Goal: Information Seeking & Learning: Learn about a topic

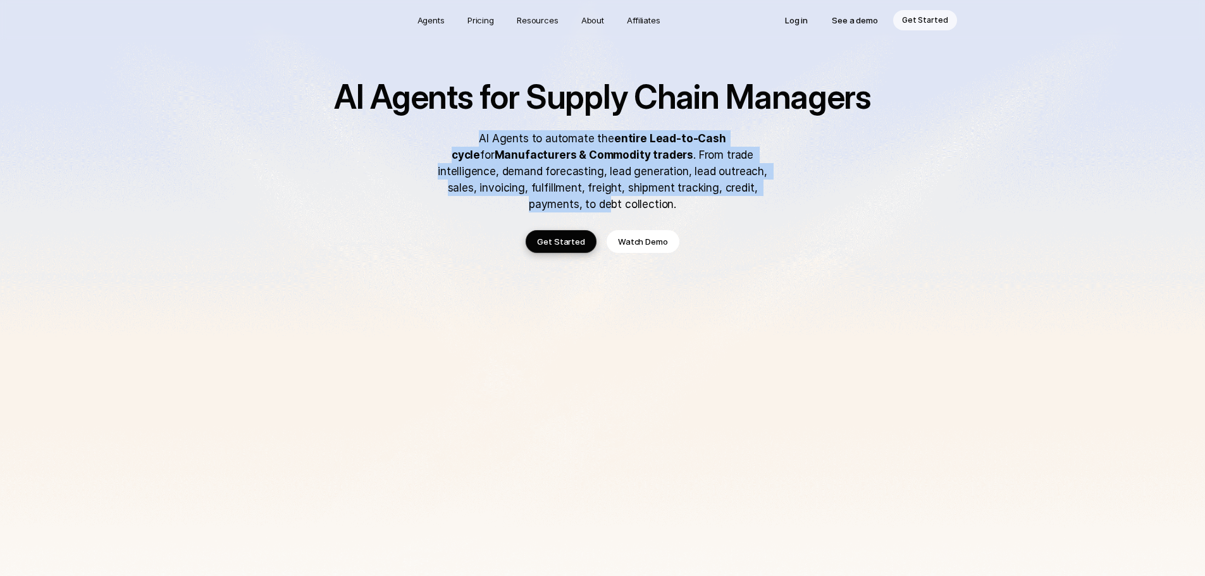
drag, startPoint x: 451, startPoint y: 138, endPoint x: 749, endPoint y: 185, distance: 302.3
click at [749, 185] on p "AI Agents to automate the entire Lead-to-Cash cycle for Manufacturers & Commodi…" at bounding box center [603, 171] width 354 height 82
drag, startPoint x: 749, startPoint y: 185, endPoint x: 743, endPoint y: 184, distance: 6.5
click at [750, 185] on p "AI Agents to automate the entire Lead-to-Cash cycle for Manufacturers & Commodi…" at bounding box center [603, 171] width 354 height 82
drag, startPoint x: 497, startPoint y: 156, endPoint x: 490, endPoint y: 155, distance: 7.1
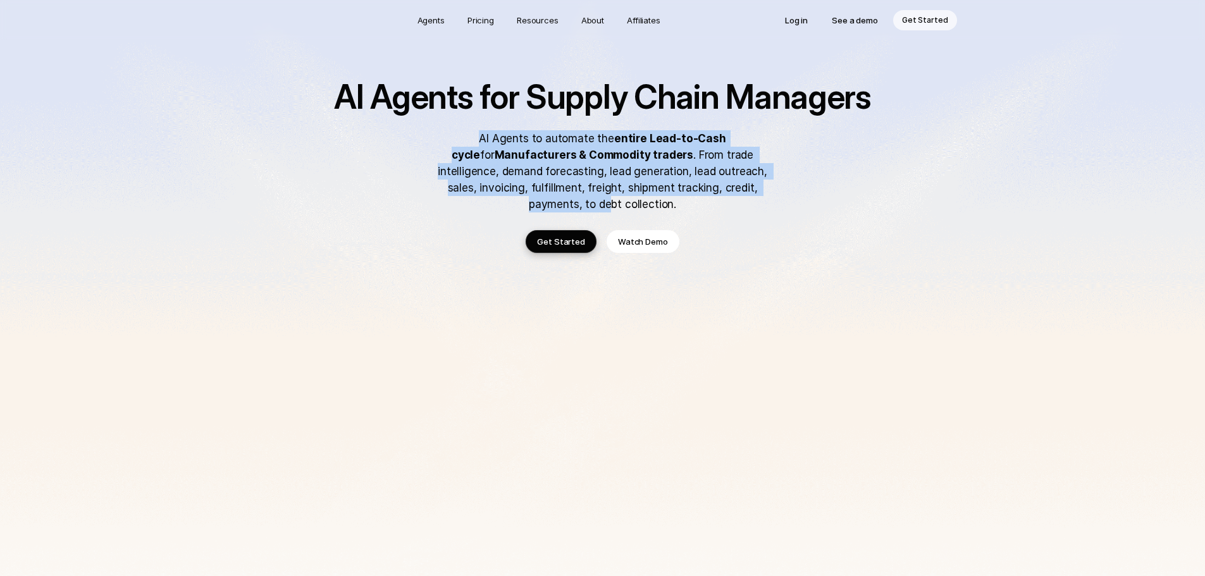
click at [496, 156] on strong "Manufacturers & Commodity traders" at bounding box center [594, 155] width 199 height 13
click at [495, 151] on strong "Manufacturers & Commodity traders" at bounding box center [594, 155] width 199 height 13
click at [451, 144] on p "AI Agents to automate the entire Lead-to-Cash cycle for Manufacturers & Commodi…" at bounding box center [603, 171] width 354 height 82
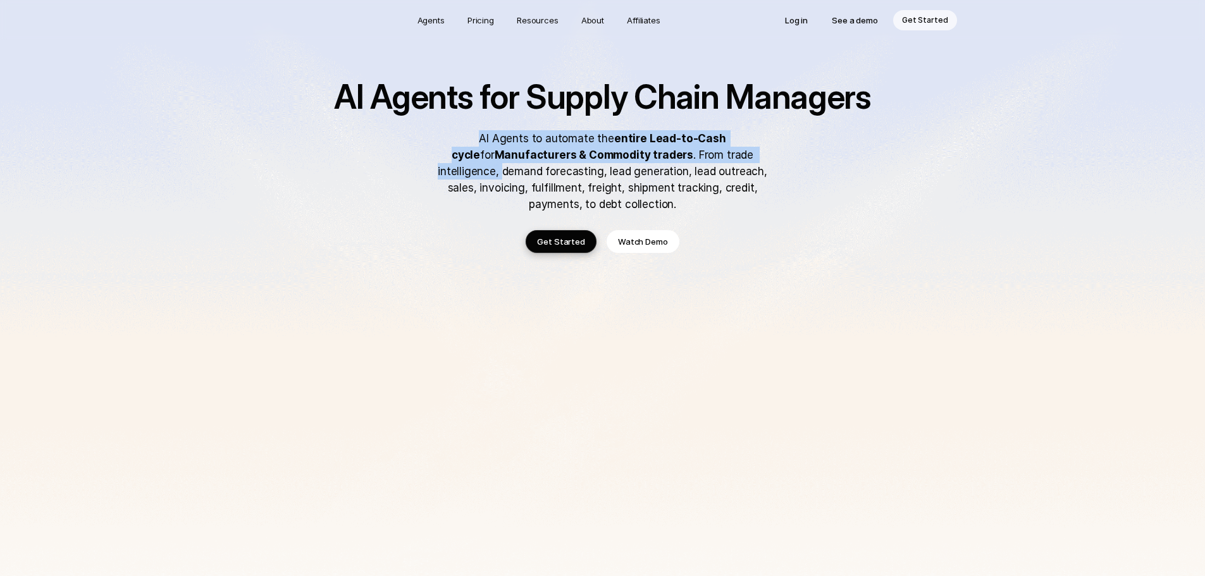
drag, startPoint x: 449, startPoint y: 138, endPoint x: 770, endPoint y: 156, distance: 321.4
click at [770, 156] on p "AI Agents to automate the entire Lead-to-Cash cycle for Manufacturers & Commodi…" at bounding box center [603, 171] width 354 height 82
click at [771, 156] on p "AI Agents to automate the entire Lead-to-Cash cycle for Manufacturers & Commodi…" at bounding box center [603, 171] width 354 height 82
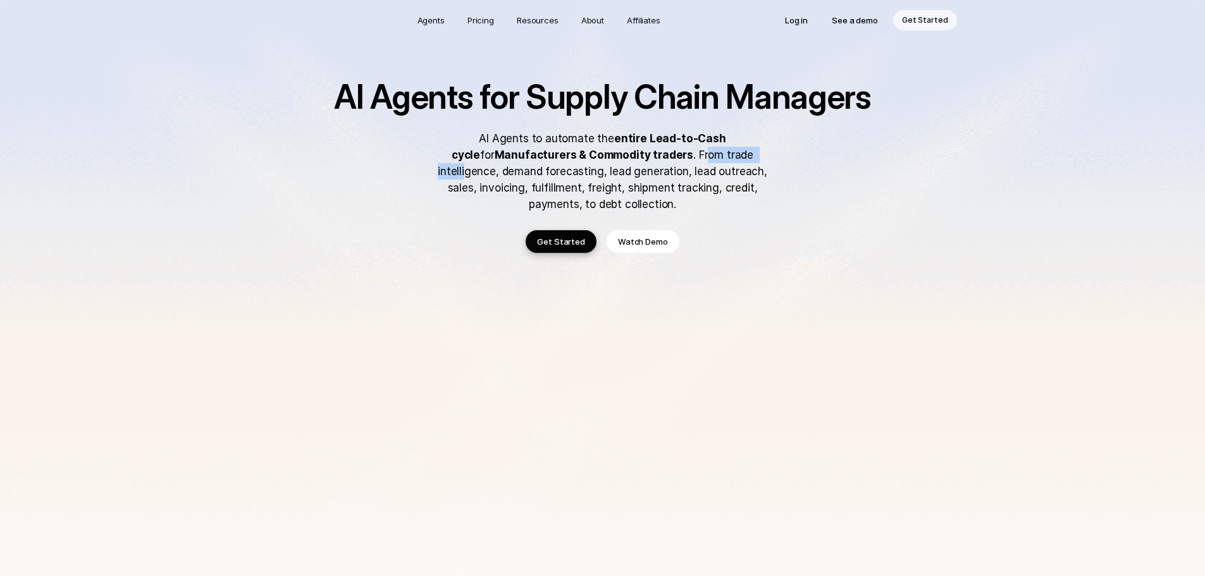
drag, startPoint x: 651, startPoint y: 153, endPoint x: 734, endPoint y: 163, distance: 83.4
click at [733, 163] on p "AI Agents to automate the entire Lead-to-Cash cycle for Manufacturers & Commodi…" at bounding box center [603, 171] width 354 height 82
click at [736, 163] on p "AI Agents to automate the entire Lead-to-Cash cycle for Manufacturers & Commodi…" at bounding box center [603, 171] width 354 height 82
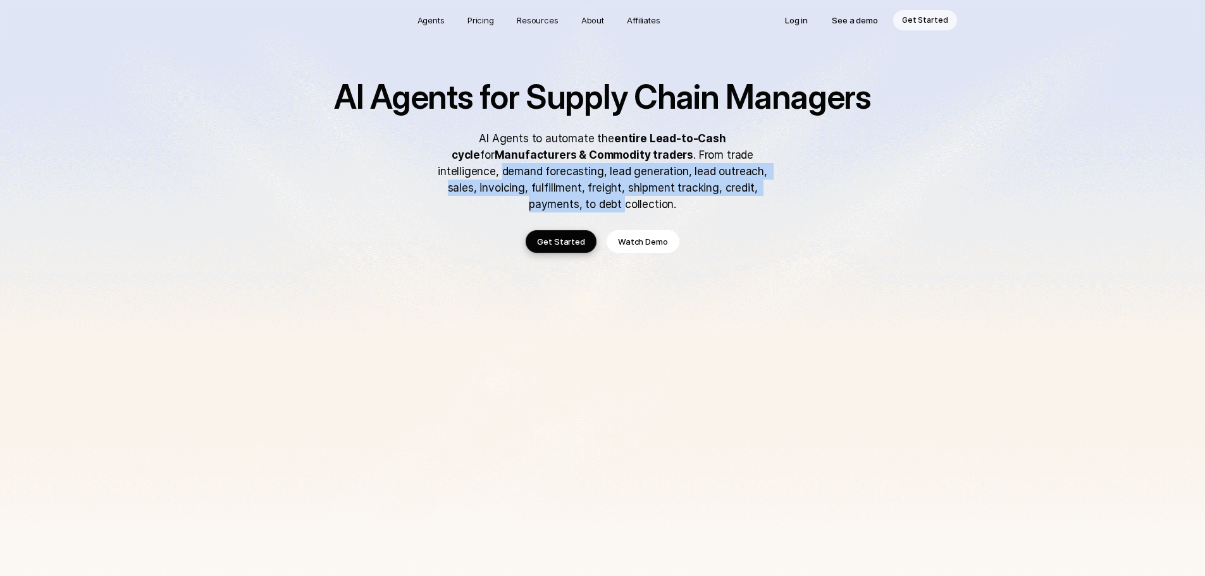
drag, startPoint x: 419, startPoint y: 168, endPoint x: 769, endPoint y: 184, distance: 350.3
click at [769, 184] on div "AI Agents for Supply Chain Managers AI Agents to automate the entire Lead-to-Ca…" at bounding box center [603, 146] width 557 height 133
click at [769, 184] on p "AI Agents to automate the entire Lead-to-Cash cycle for Manufacturers & Commodi…" at bounding box center [603, 171] width 354 height 82
click at [464, 194] on p "AI Agents to automate the entire Lead-to-Cash cycle for Manufacturers & Commodi…" at bounding box center [603, 171] width 354 height 82
drag, startPoint x: 443, startPoint y: 194, endPoint x: 596, endPoint y: 206, distance: 153.6
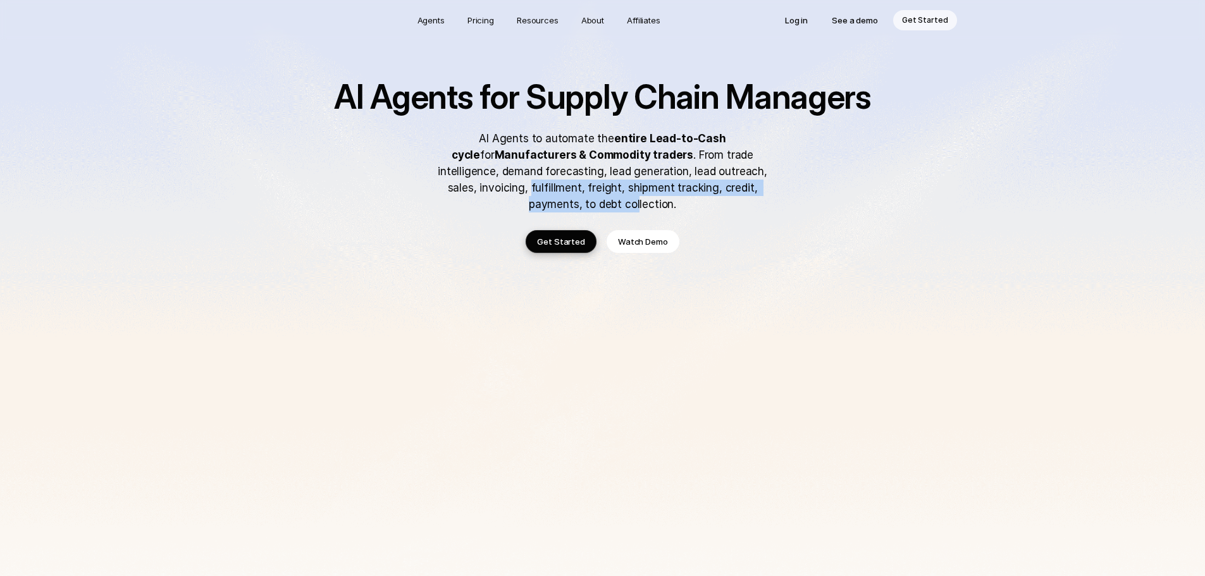
click at [595, 206] on p "AI Agents to automate the entire Lead-to-Cash cycle for Manufacturers & Commodi…" at bounding box center [603, 171] width 354 height 82
click at [597, 206] on p "AI Agents to automate the entire Lead-to-Cash cycle for Manufacturers & Commodi…" at bounding box center [603, 171] width 354 height 82
click at [628, 202] on p "AI Agents to automate the entire Lead-to-Cash cycle for Manufacturers & Commodi…" at bounding box center [603, 171] width 354 height 82
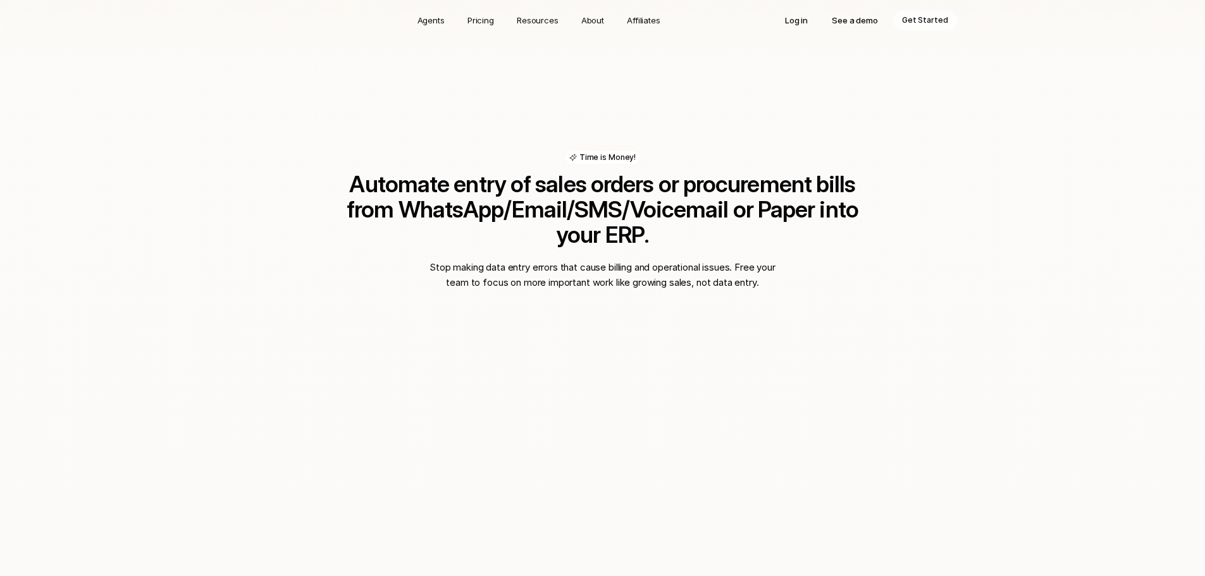
scroll to position [823, 0]
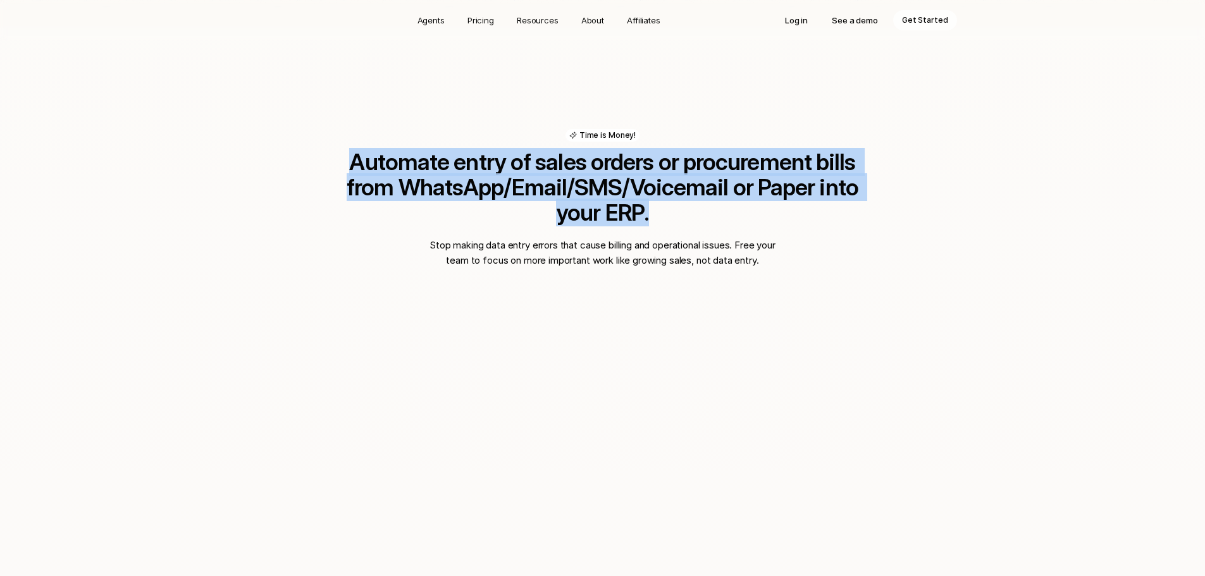
drag, startPoint x: 325, startPoint y: 170, endPoint x: 891, endPoint y: 184, distance: 565.9
click at [891, 184] on div "Time is Money! Automate entry of sales orders or procurement bills from WhatsAp…" at bounding box center [602, 470] width 1205 height 885
click at [892, 184] on div "Time is Money! Automate entry of sales orders or procurement bills from WhatsAp…" at bounding box center [602, 470] width 1205 height 885
drag, startPoint x: 888, startPoint y: 185, endPoint x: 271, endPoint y: 141, distance: 618.6
click at [271, 141] on div "Time is Money! Automate entry of sales orders or procurement bills from WhatsAp…" at bounding box center [602, 470] width 1205 height 885
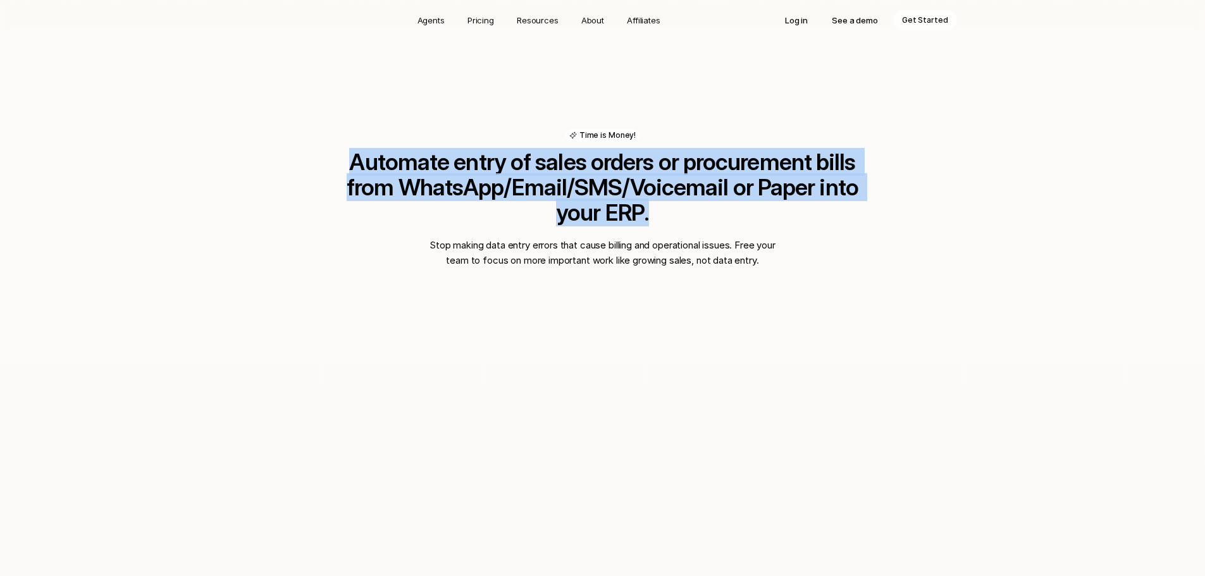
click at [271, 141] on div "Time is Money! Automate entry of sales orders or procurement bills from WhatsAp…" at bounding box center [602, 470] width 1205 height 885
drag, startPoint x: 325, startPoint y: 148, endPoint x: 928, endPoint y: 192, distance: 604.7
click at [928, 192] on div "Time is Money! Automate entry of sales orders or procurement bills from WhatsAp…" at bounding box center [602, 470] width 1205 height 885
drag, startPoint x: 907, startPoint y: 195, endPoint x: 323, endPoint y: 152, distance: 586.3
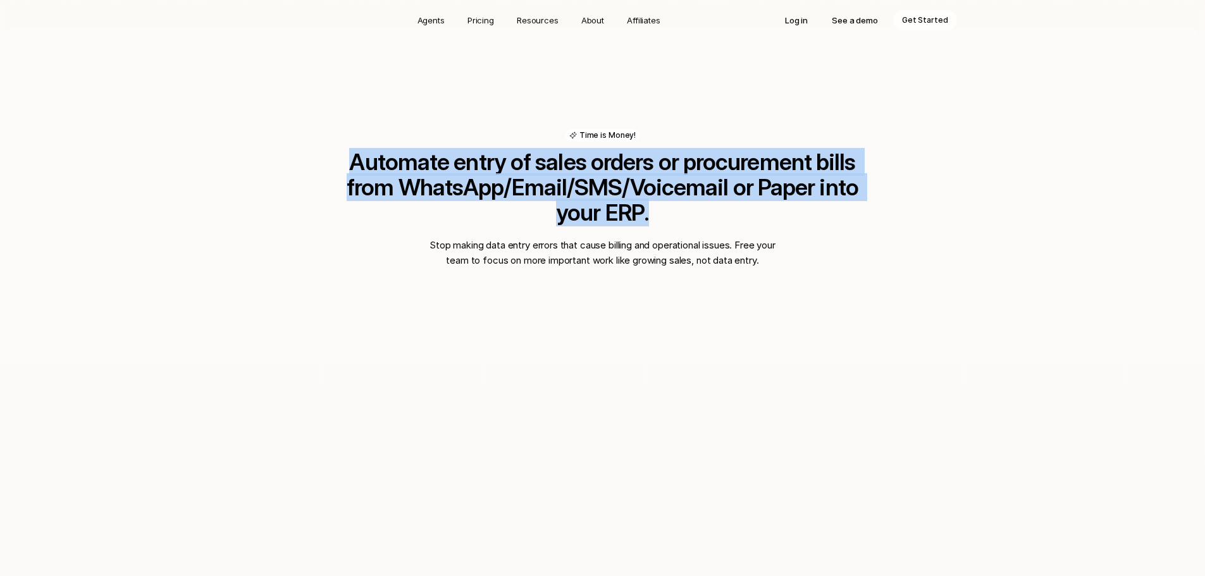
click at [323, 152] on div "Time is Money! Automate entry of sales orders or procurement bills from WhatsAp…" at bounding box center [602, 470] width 1205 height 885
click at [322, 152] on div "Time is Money! Automate entry of sales orders or procurement bills from WhatsAp…" at bounding box center [602, 470] width 1205 height 885
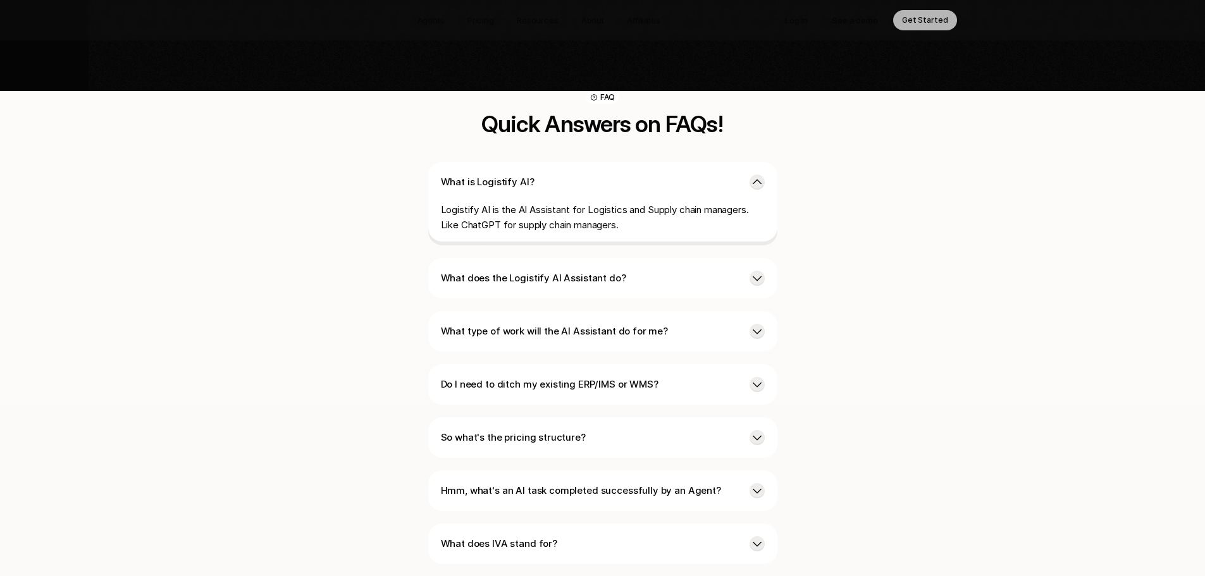
scroll to position [2974, 0]
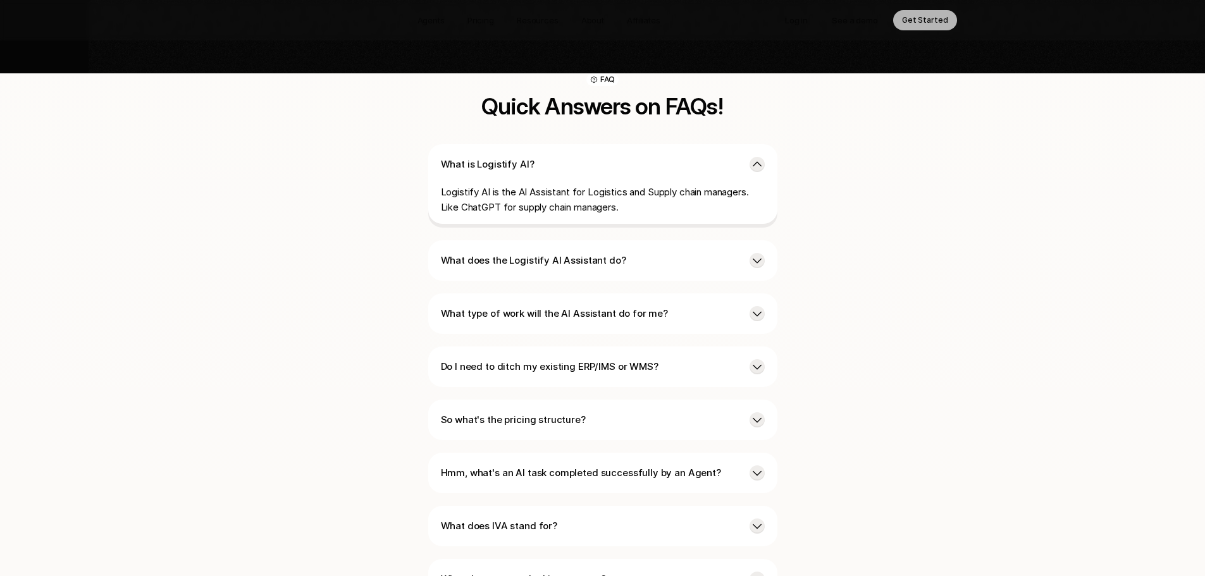
click at [751, 254] on icon at bounding box center [757, 260] width 13 height 13
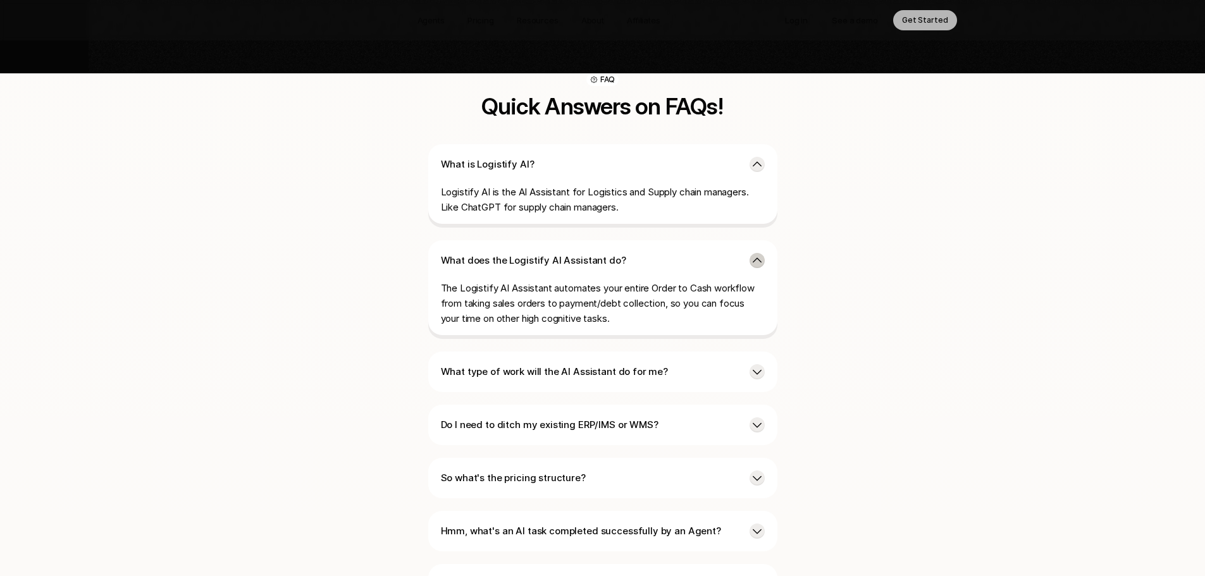
click at [754, 254] on icon at bounding box center [757, 260] width 13 height 13
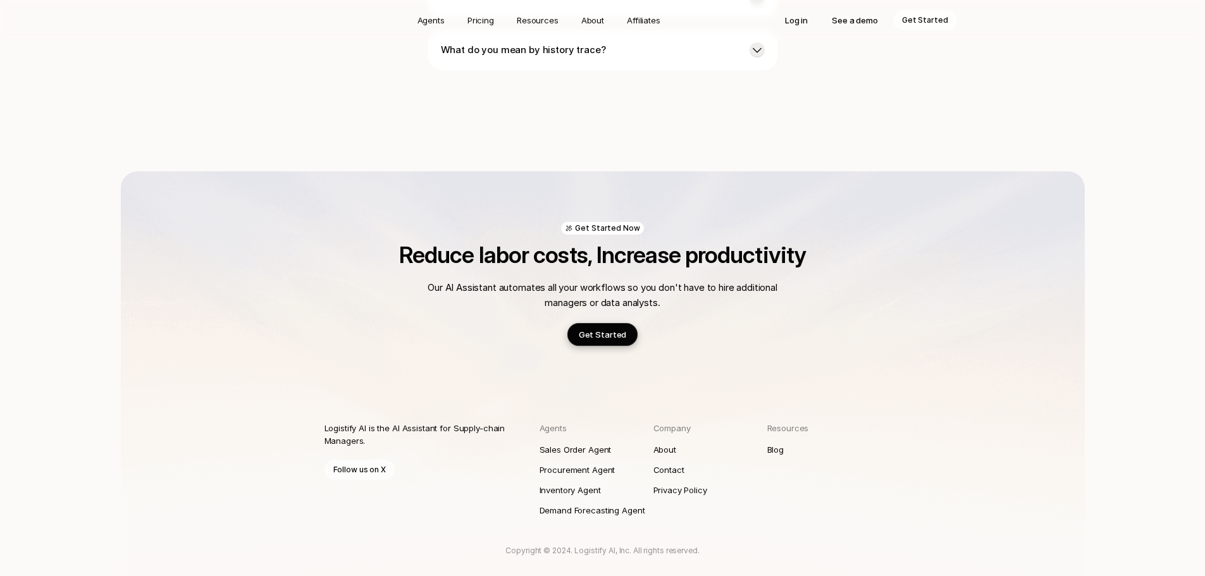
scroll to position [3521, 0]
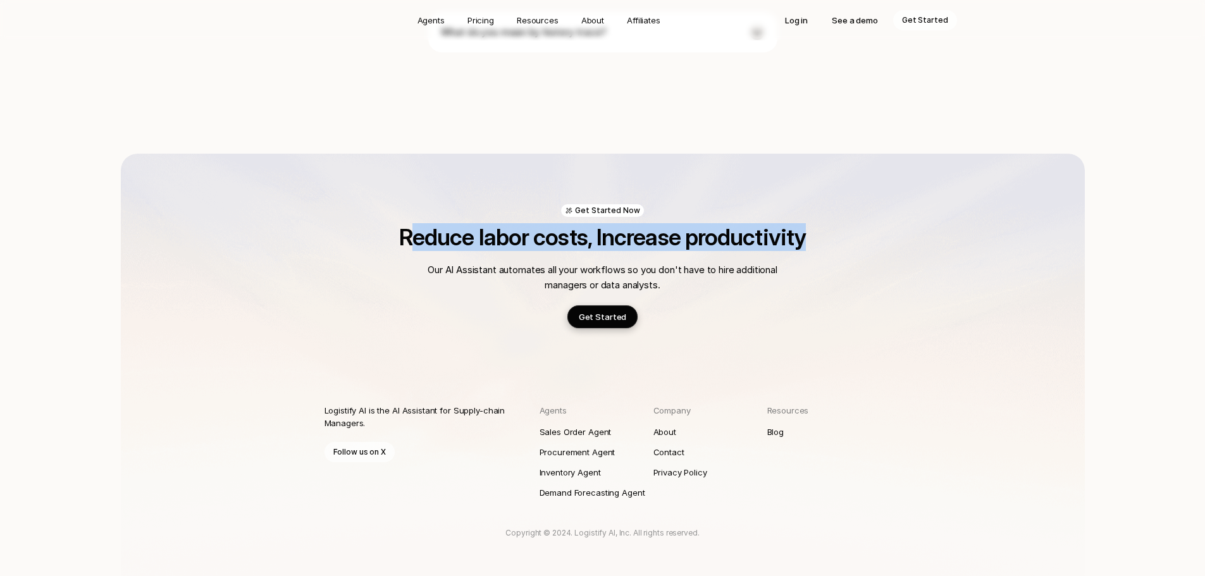
drag, startPoint x: 410, startPoint y: 202, endPoint x: 849, endPoint y: 219, distance: 439.5
click at [849, 225] on div "Reduce labor costs, Increase productivity Our AI Assistant automates all your w…" at bounding box center [603, 277] width 557 height 104
drag, startPoint x: 814, startPoint y: 210, endPoint x: 378, endPoint y: 208, distance: 436.6
click at [378, 225] on h2 "Reduce labor costs, Increase productivity" at bounding box center [603, 237] width 557 height 25
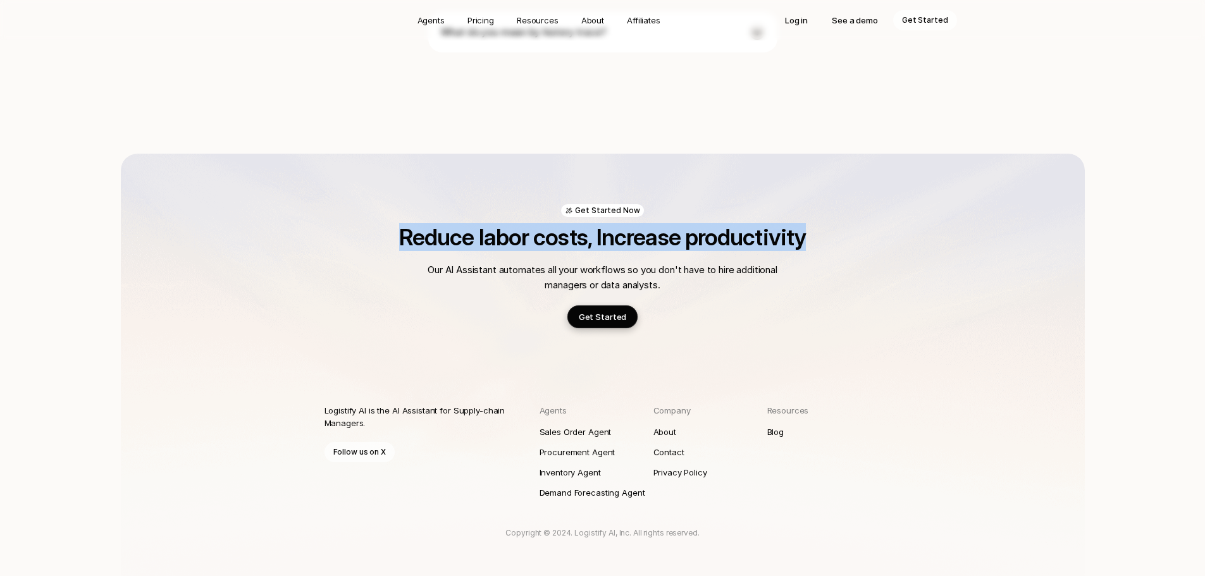
click at [377, 225] on h2 "Reduce labor costs, Increase productivity" at bounding box center [603, 237] width 557 height 25
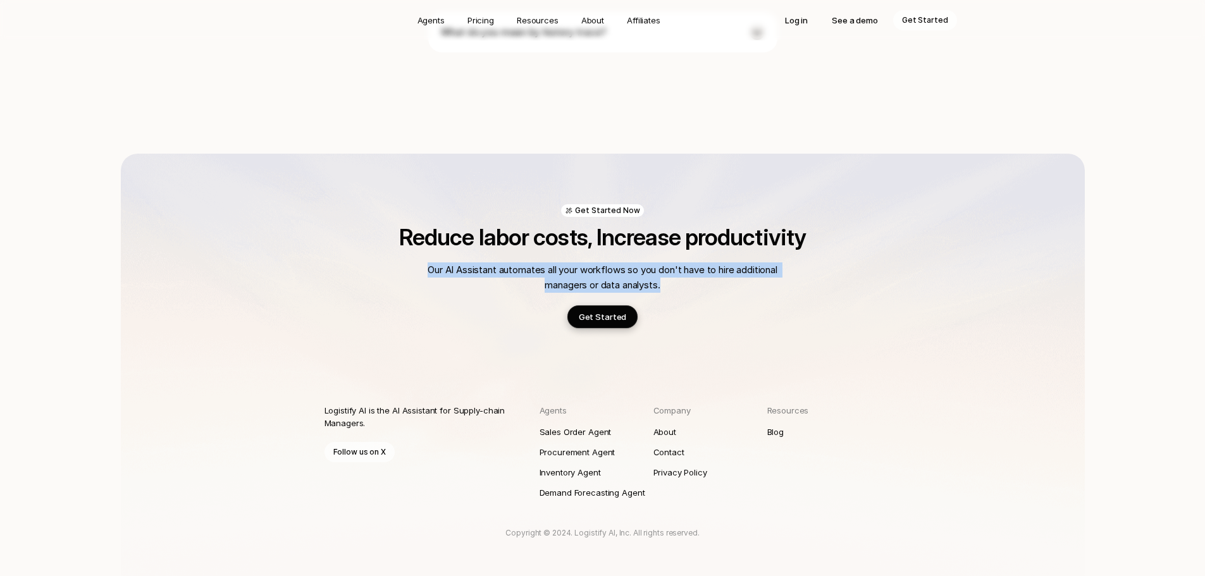
drag, startPoint x: 445, startPoint y: 232, endPoint x: 728, endPoint y: 256, distance: 284.6
click at [728, 256] on div "Reduce labor costs, Increase productivity Our AI Assistant automates all your w…" at bounding box center [603, 277] width 557 height 104
click at [729, 256] on div "Reduce labor costs, Increase productivity Our AI Assistant automates all your w…" at bounding box center [603, 277] width 557 height 104
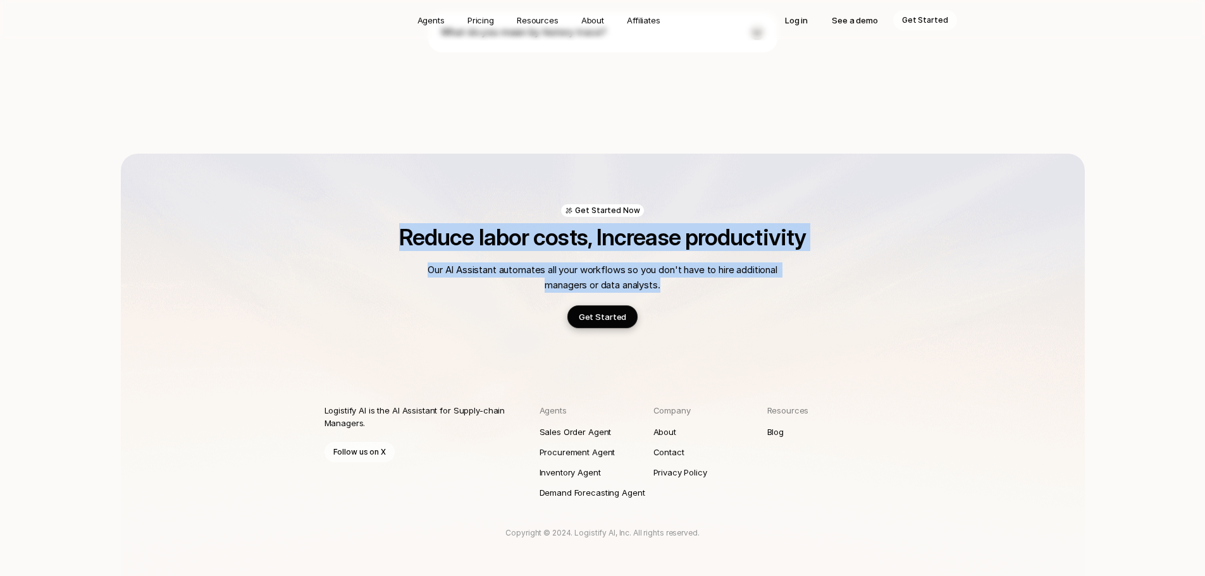
drag, startPoint x: 657, startPoint y: 247, endPoint x: 385, endPoint y: 218, distance: 273.0
click at [385, 225] on div "Reduce labor costs, Increase productivity Our AI Assistant automates all your w…" at bounding box center [603, 277] width 557 height 104
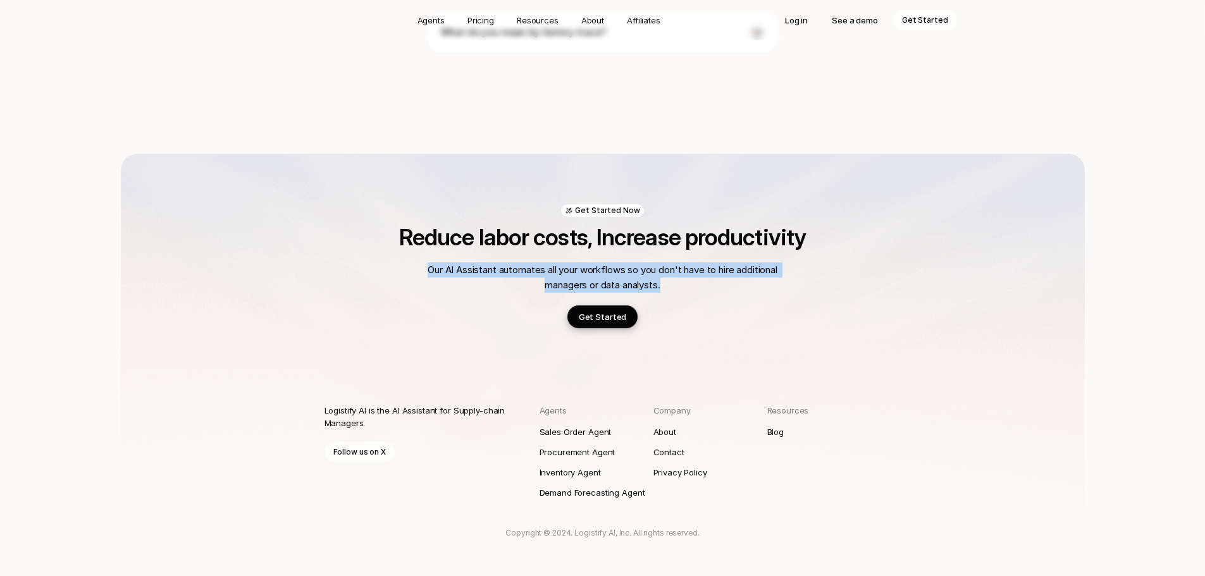
drag, startPoint x: 468, startPoint y: 235, endPoint x: 706, endPoint y: 244, distance: 238.7
click at [706, 263] on p "Our AI Assistant automates all your workflows so you don't have to hire additio…" at bounding box center [603, 278] width 354 height 30
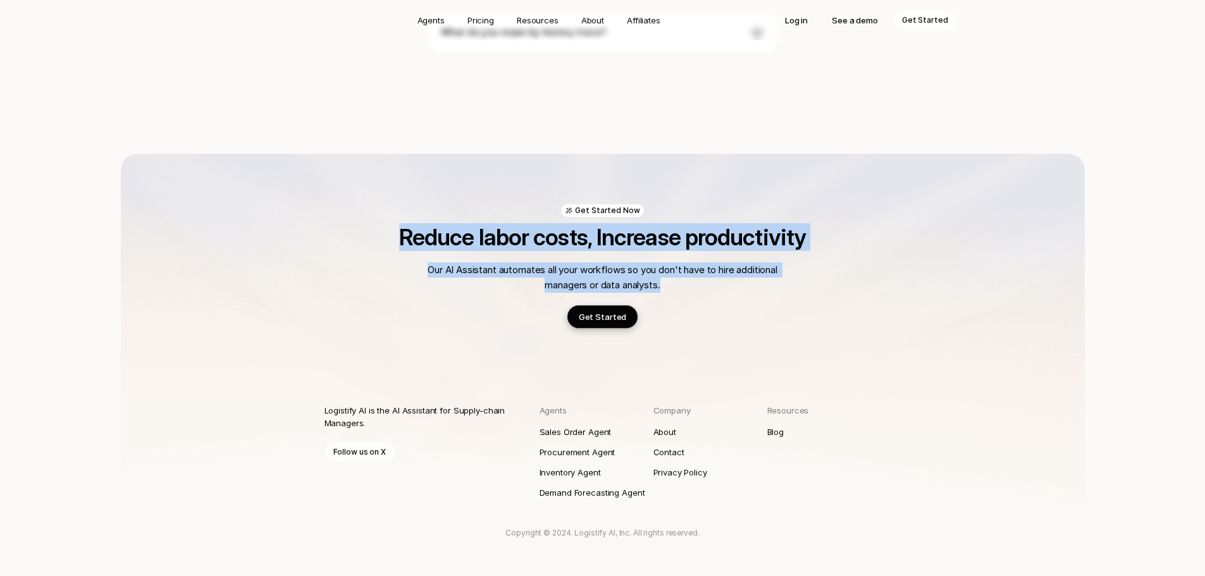
drag, startPoint x: 699, startPoint y: 244, endPoint x: 399, endPoint y: 208, distance: 301.5
click at [399, 225] on div "Reduce labor costs, Increase productivity Our AI Assistant automates all your w…" at bounding box center [603, 277] width 557 height 104
click at [399, 225] on h2 "Reduce labor costs, Increase productivity" at bounding box center [603, 237] width 557 height 25
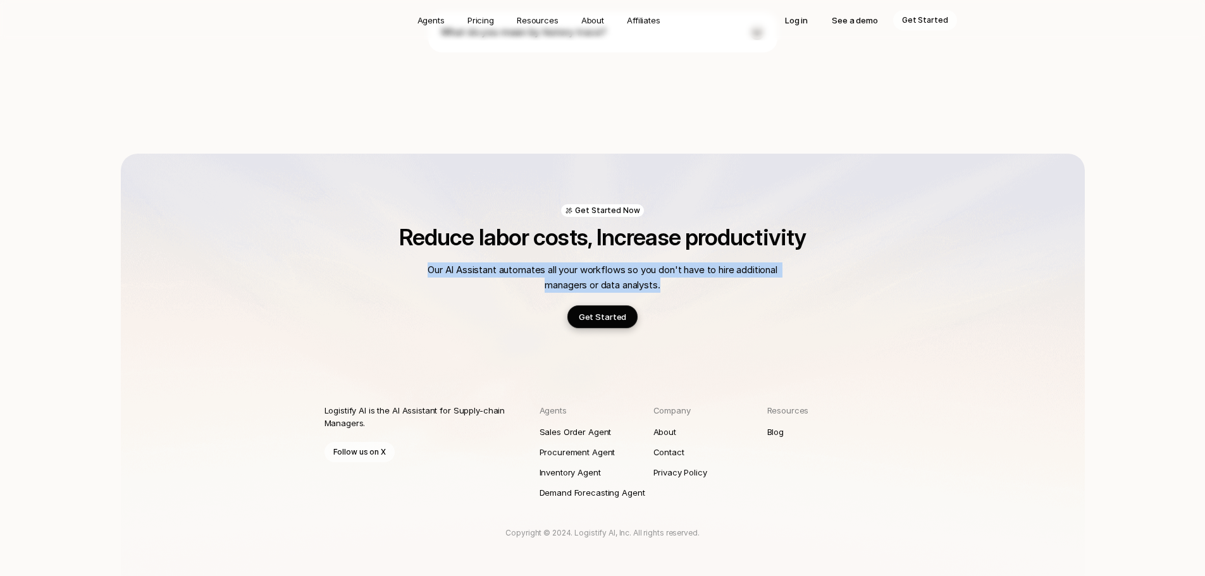
drag, startPoint x: 445, startPoint y: 228, endPoint x: 710, endPoint y: 249, distance: 265.3
click at [709, 263] on p "Our AI Assistant automates all your workflows so you don't have to hire additio…" at bounding box center [603, 278] width 354 height 30
click at [710, 263] on p "Our AI Assistant automates all your workflows so you don't have to hire additio…" at bounding box center [603, 278] width 354 height 30
drag, startPoint x: 682, startPoint y: 248, endPoint x: 444, endPoint y: 225, distance: 239.1
click at [445, 263] on p "Our AI Assistant automates all your workflows so you don't have to hire additio…" at bounding box center [603, 278] width 354 height 30
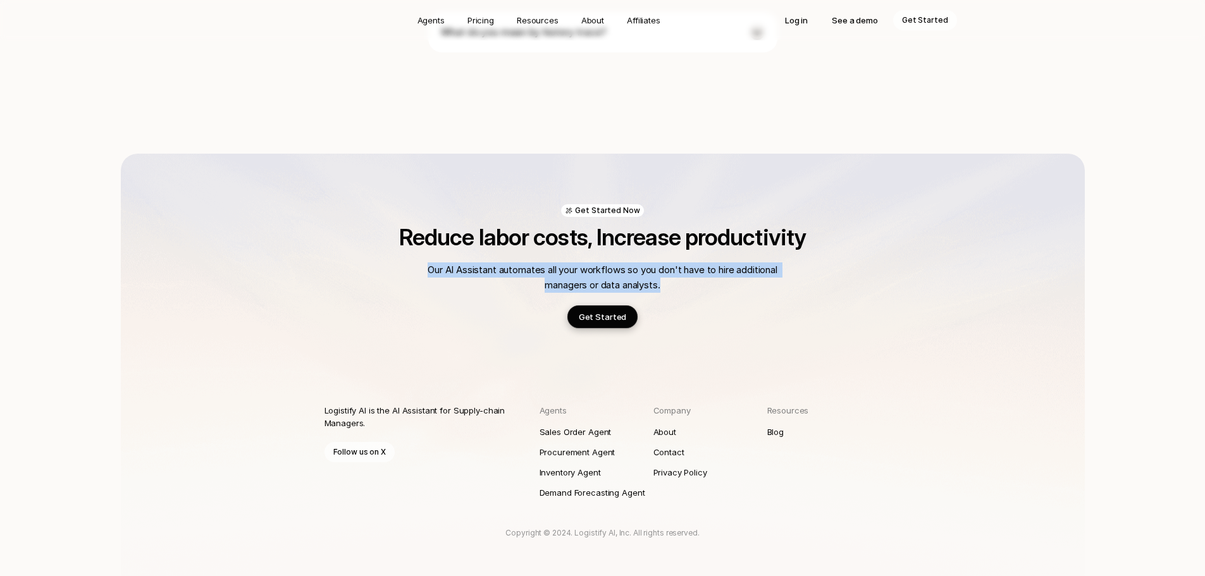
click at [444, 263] on p "Our AI Assistant automates all your workflows so you don't have to hire additio…" at bounding box center [603, 278] width 354 height 30
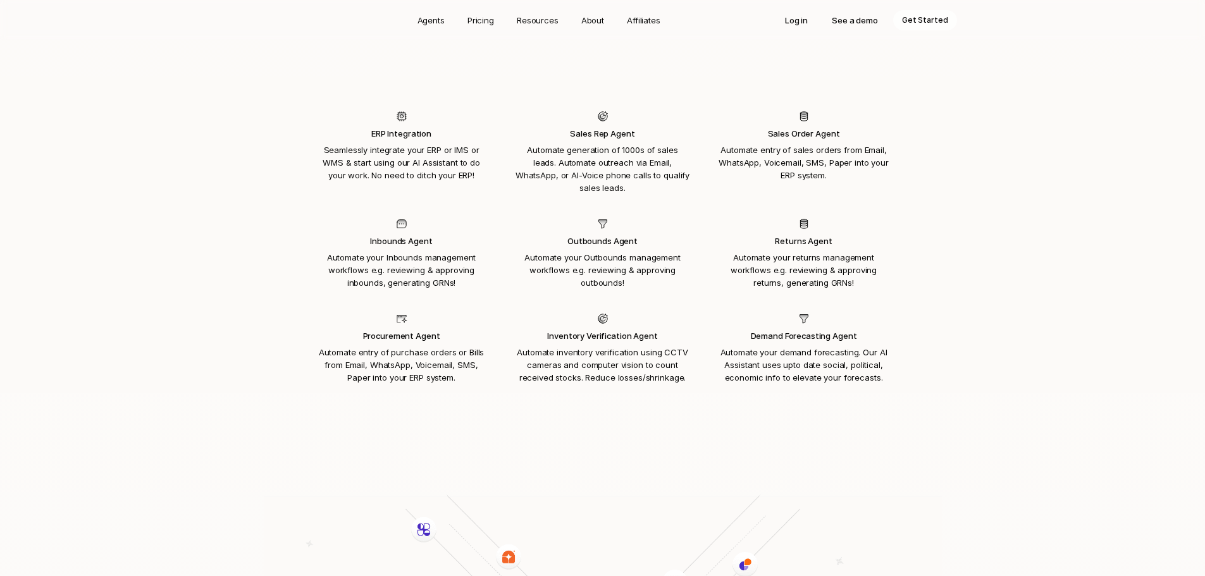
scroll to position [1307, 0]
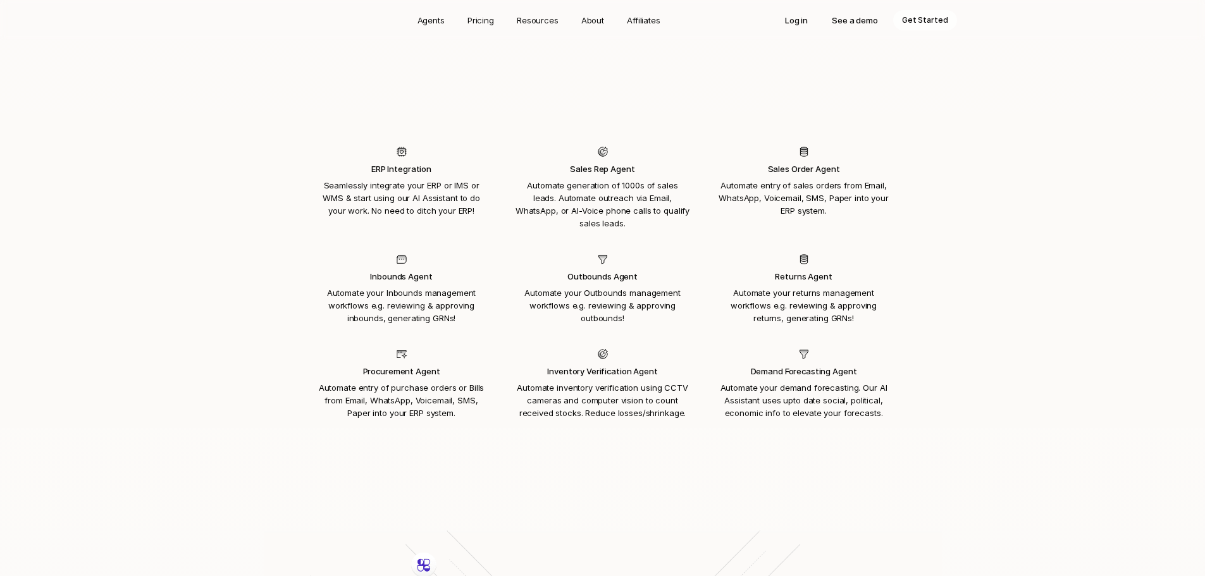
click at [406, 365] on p "Procurement Agent" at bounding box center [401, 371] width 175 height 13
click at [405, 365] on p "Procurement Agent" at bounding box center [401, 371] width 175 height 13
click at [592, 287] on p "Automate your Outbounds management workflows e.g. reviewing & approving outboun…" at bounding box center [603, 306] width 175 height 38
click at [595, 270] on div "Outbounds Agent Automate your Outbounds management workflows e.g. reviewing & a…" at bounding box center [603, 297] width 175 height 54
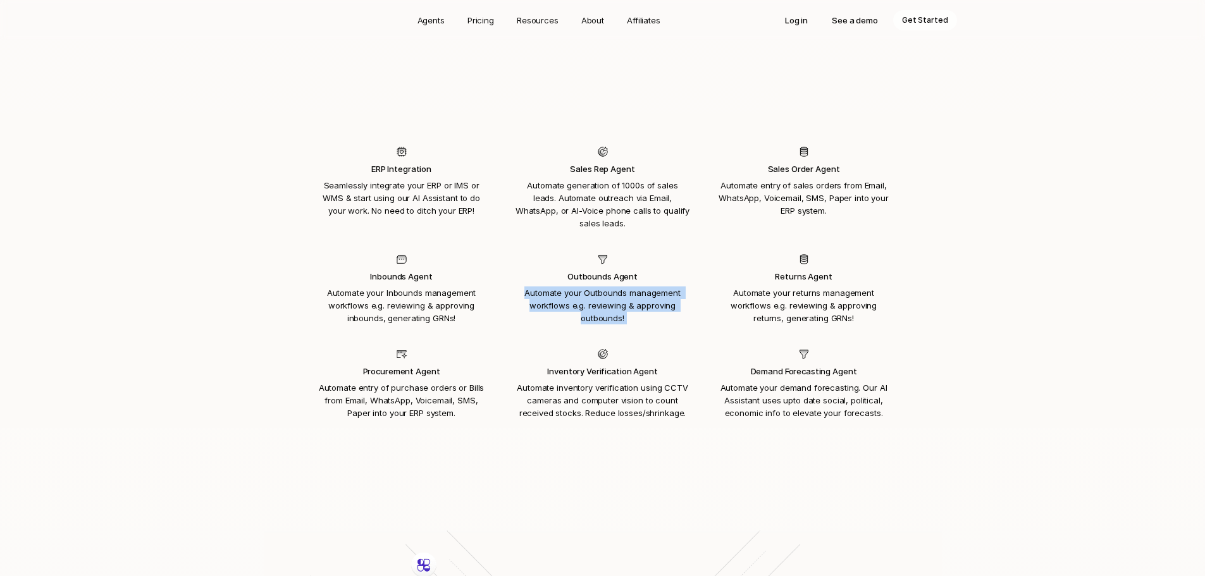
click at [595, 270] on div "Outbounds Agent Automate your Outbounds management workflows e.g. reviewing & a…" at bounding box center [603, 297] width 175 height 54
click at [775, 287] on p "Automate your returns management workflows e.g. reviewing & approving returns, …" at bounding box center [804, 306] width 175 height 38
click at [620, 179] on p "Automate generation of 1000s of sales leads. Automate outreach via Email, Whats…" at bounding box center [603, 204] width 175 height 51
click at [619, 179] on p "Automate generation of 1000s of sales leads. Automate outreach via Email, Whats…" at bounding box center [603, 204] width 175 height 51
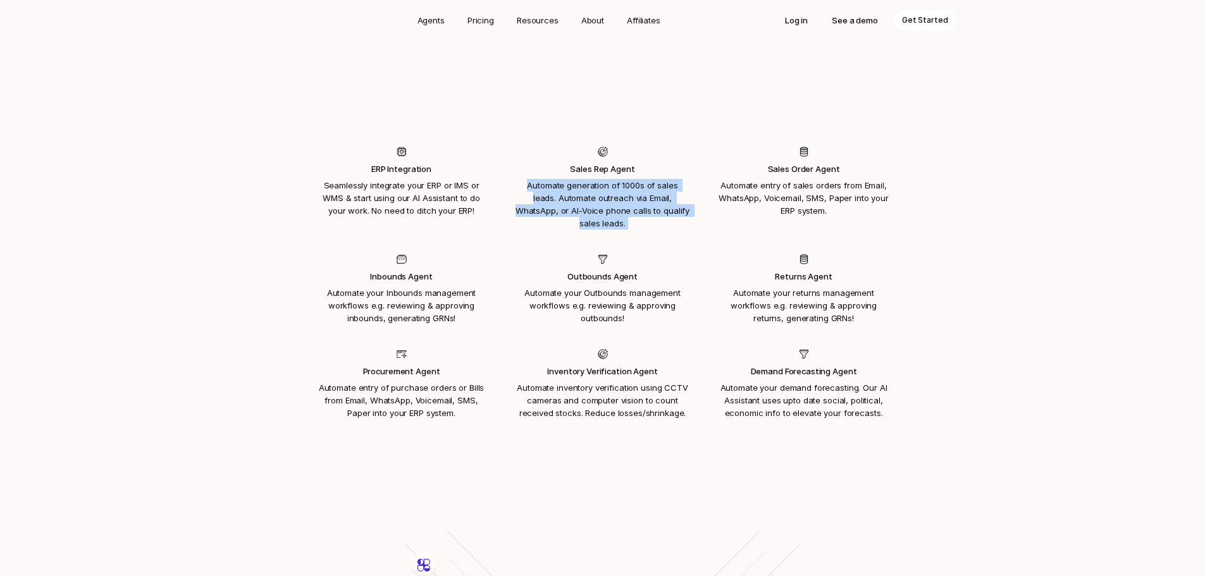
click at [619, 179] on p "Automate generation of 1000s of sales leads. Automate outreach via Email, Whats…" at bounding box center [603, 204] width 175 height 51
drag, startPoint x: 458, startPoint y: 172, endPoint x: 448, endPoint y: 174, distance: 9.7
click at [449, 179] on p "Seamlessly integrate your ERP or IMS or WMS & start using our AI Assistant to d…" at bounding box center [401, 198] width 175 height 38
drag, startPoint x: 448, startPoint y: 174, endPoint x: 402, endPoint y: 180, distance: 46.6
click at [447, 179] on p "Seamlessly integrate your ERP or IMS or WMS & start using our AI Assistant to d…" at bounding box center [401, 198] width 175 height 38
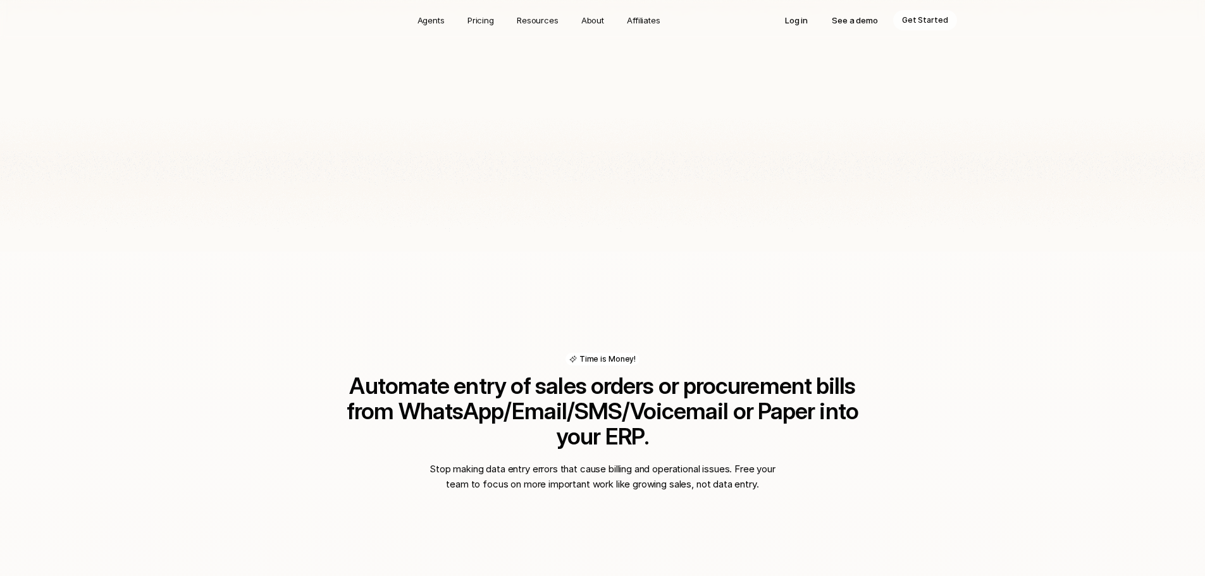
scroll to position [674, 0]
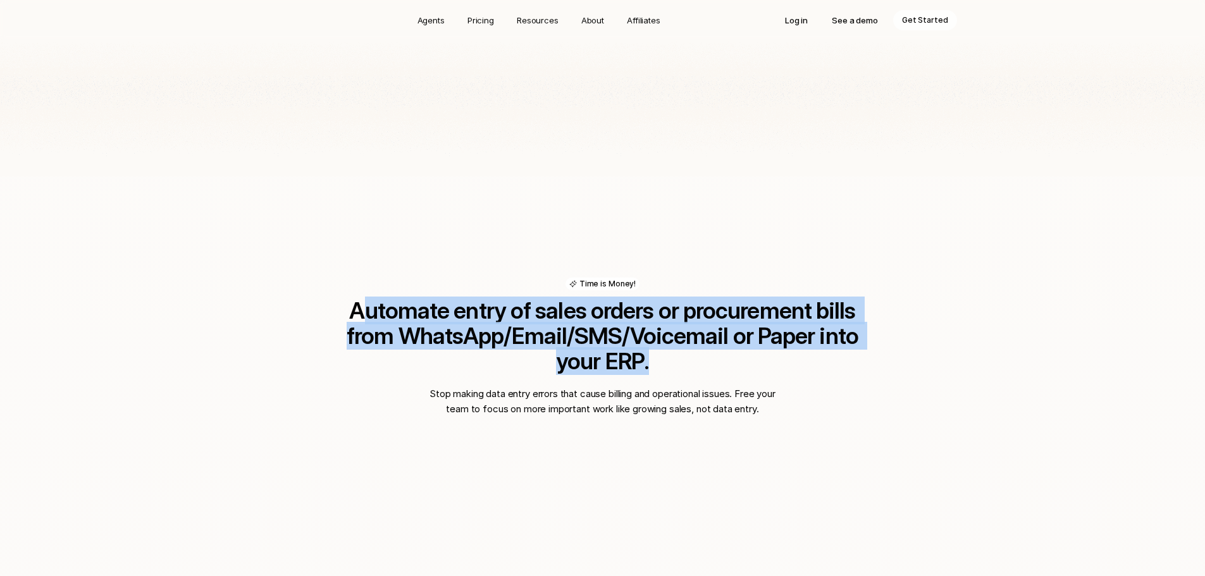
drag, startPoint x: 457, startPoint y: 312, endPoint x: 939, endPoint y: 327, distance: 482.4
drag, startPoint x: 760, startPoint y: 325, endPoint x: 332, endPoint y: 289, distance: 429.3
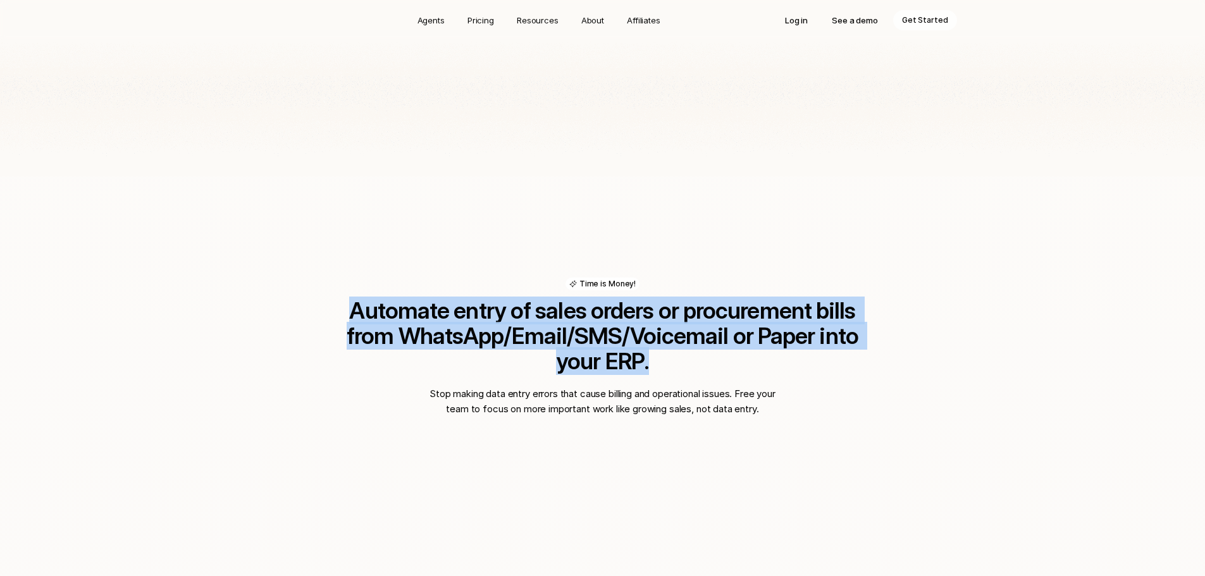
click at [330, 289] on div "Time is Money! Automate entry of sales orders or procurement bills from WhatsAp…" at bounding box center [603, 326] width 557 height 96
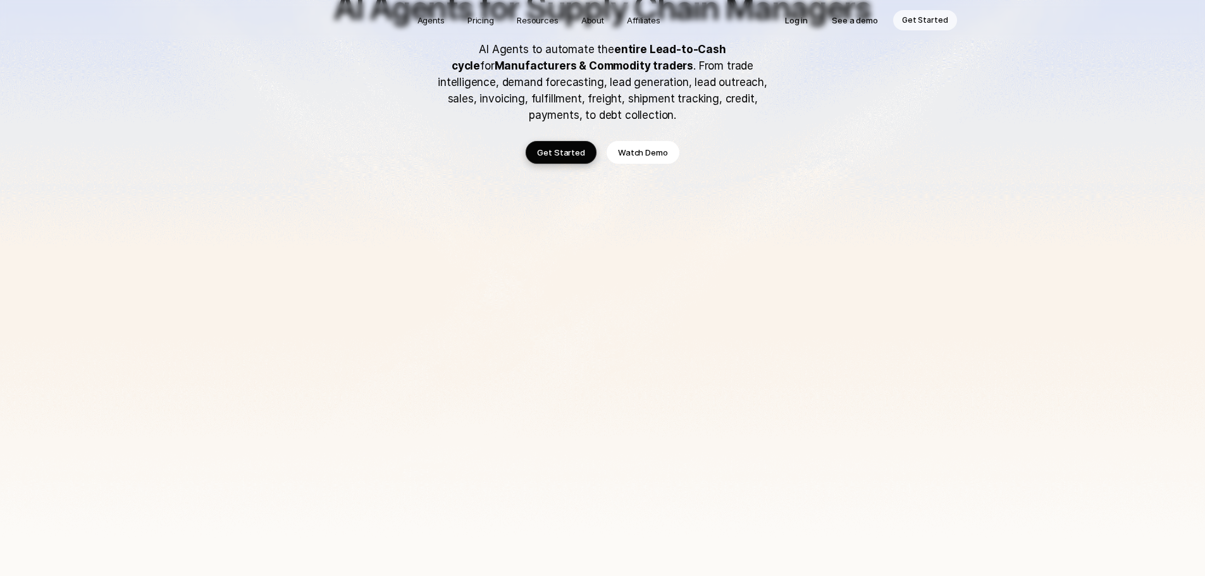
scroll to position [0, 0]
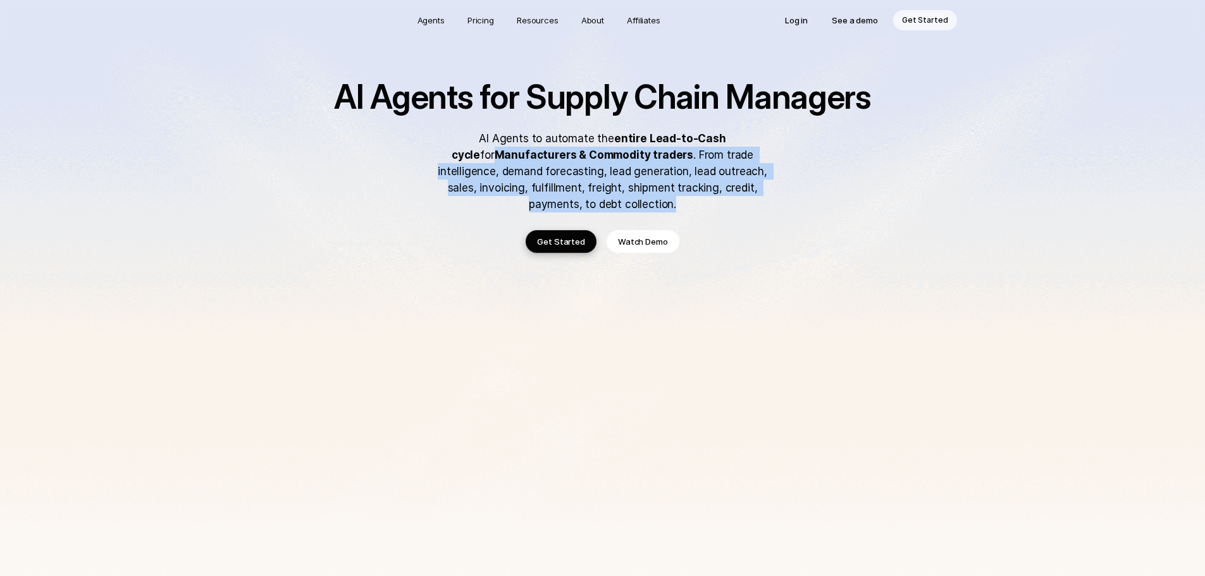
drag, startPoint x: 439, startPoint y: 159, endPoint x: 787, endPoint y: 213, distance: 352.2
click at [787, 213] on div "AI Agents for Supply Chain Managers AI Agents to automate the entire Lead-to-Ca…" at bounding box center [603, 166] width 557 height 173
drag, startPoint x: 442, startPoint y: 147, endPoint x: 709, endPoint y: 201, distance: 271.8
click at [708, 201] on p "AI Agents to automate the entire Lead-to-Cash cycle for Manufacturers & Commodi…" at bounding box center [603, 171] width 354 height 82
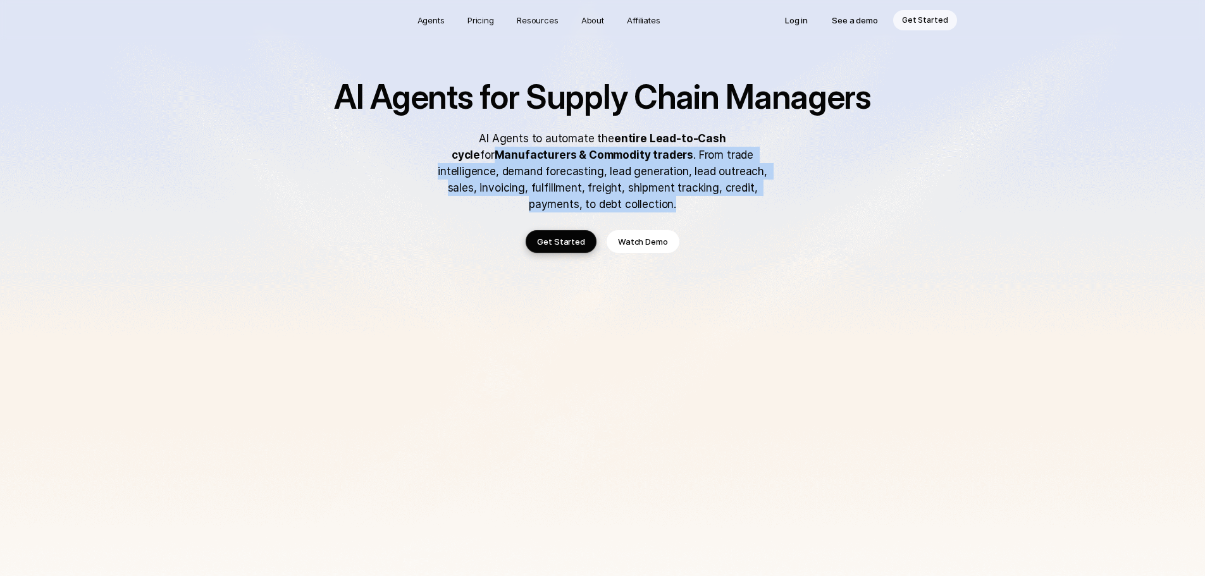
click at [709, 201] on p "AI Agents to automate the entire Lead-to-Cash cycle for Manufacturers & Commodi…" at bounding box center [603, 171] width 354 height 82
drag, startPoint x: 652, startPoint y: 200, endPoint x: 473, endPoint y: 132, distance: 191.5
click at [474, 132] on p "AI Agents to automate the entire Lead-to-Cash cycle for Manufacturers & Commodi…" at bounding box center [603, 171] width 354 height 82
click at [473, 132] on p "AI Agents to automate the entire Lead-to-Cash cycle for Manufacturers & Commodi…" at bounding box center [603, 171] width 354 height 82
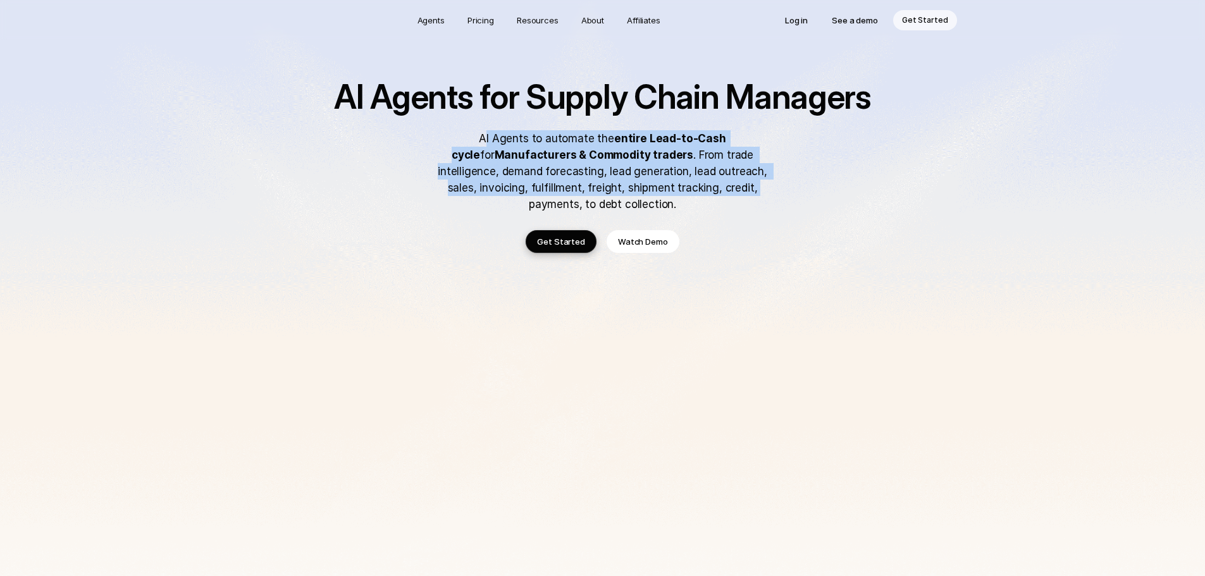
drag, startPoint x: 468, startPoint y: 130, endPoint x: 673, endPoint y: 196, distance: 214.5
click at [673, 196] on p "AI Agents to automate the entire Lead-to-Cash cycle for Manufacturers & Commodi…" at bounding box center [603, 171] width 354 height 82
drag, startPoint x: 627, startPoint y: 201, endPoint x: 454, endPoint y: 132, distance: 186.6
click at [454, 132] on p "AI Agents to automate the entire Lead-to-Cash cycle for Manufacturers & Commodi…" at bounding box center [603, 171] width 354 height 82
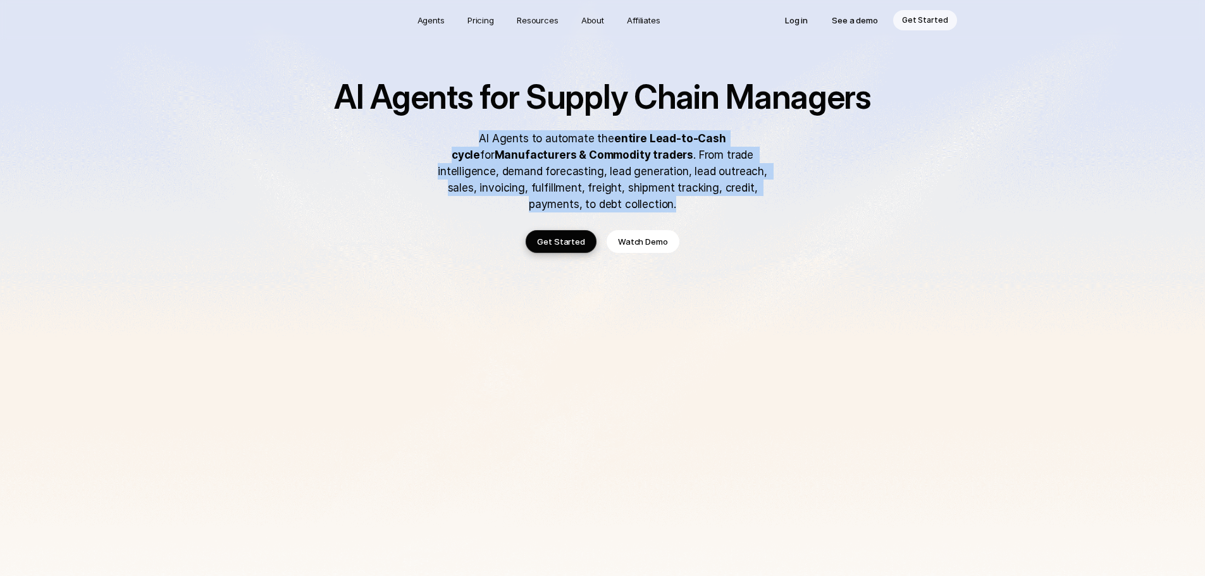
click at [452, 132] on p "AI Agents to automate the entire Lead-to-Cash cycle for Manufacturers & Commodi…" at bounding box center [603, 171] width 354 height 82
click at [535, 158] on strong "Manufacturers & Commodity traders" at bounding box center [594, 155] width 199 height 13
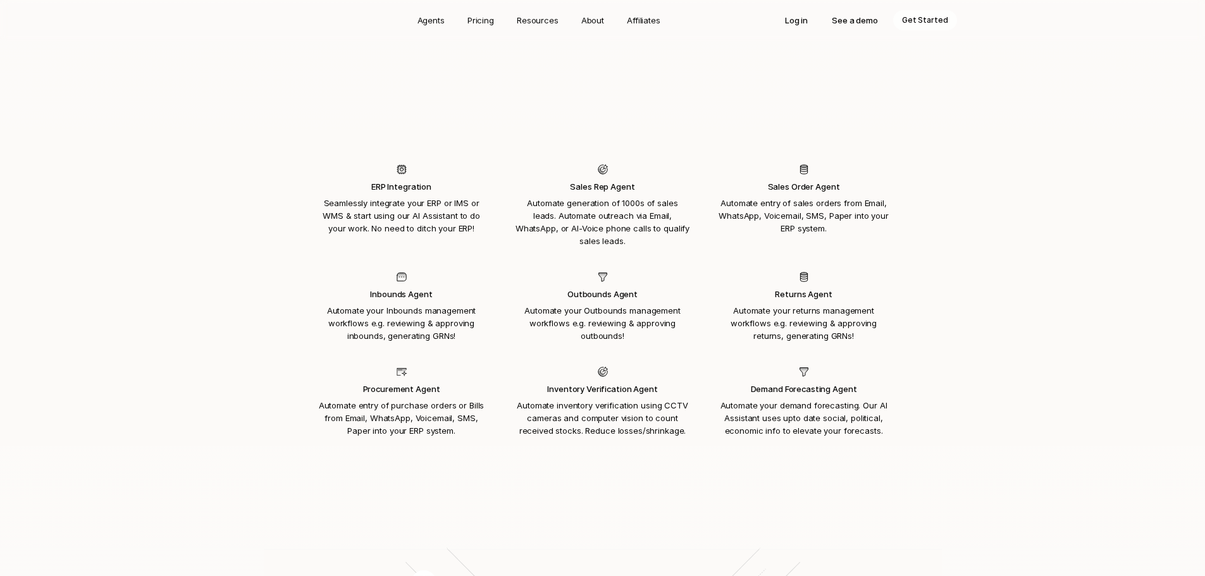
scroll to position [1645, 0]
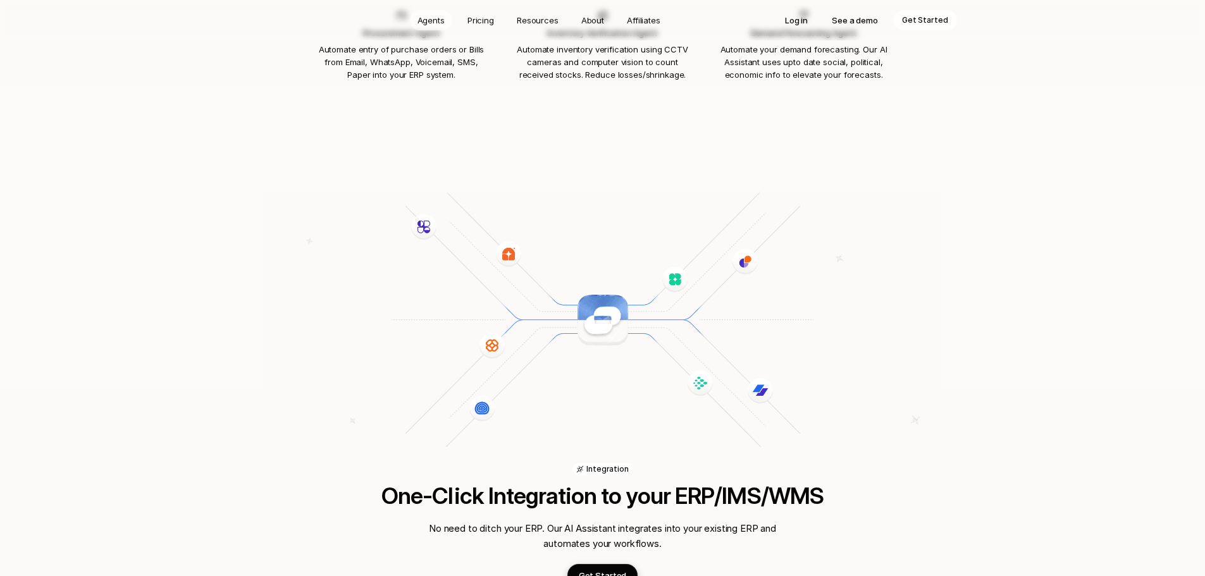
click at [428, 19] on p "Agents" at bounding box center [431, 20] width 27 height 13
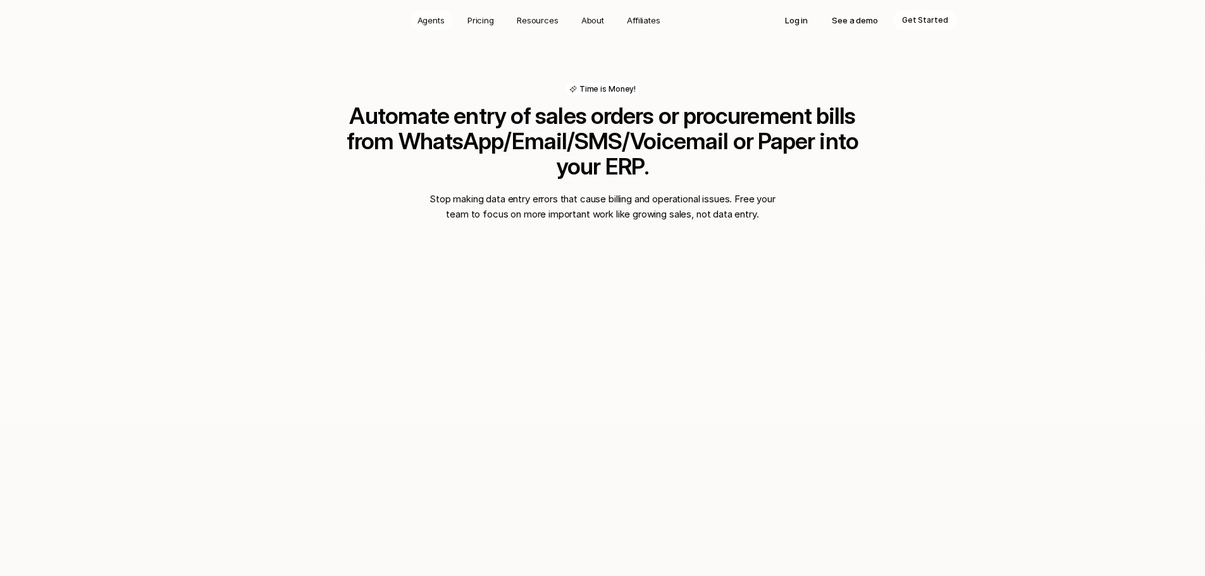
scroll to position [850, 0]
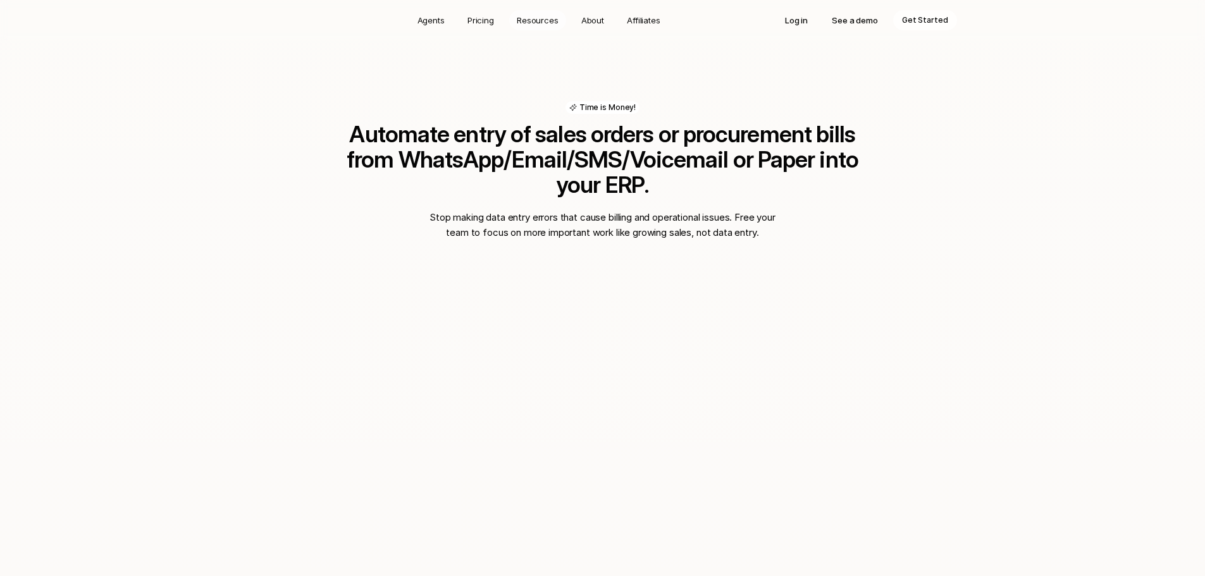
click at [540, 20] on p "Resources" at bounding box center [538, 20] width 42 height 13
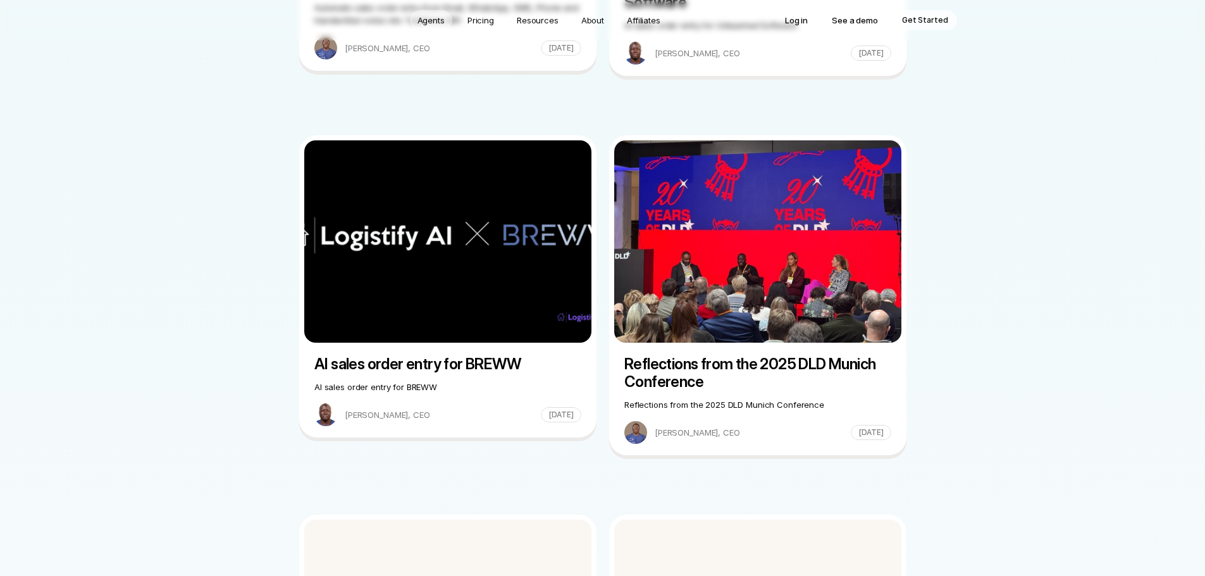
click at [437, 22] on p "Agents" at bounding box center [431, 20] width 27 height 13
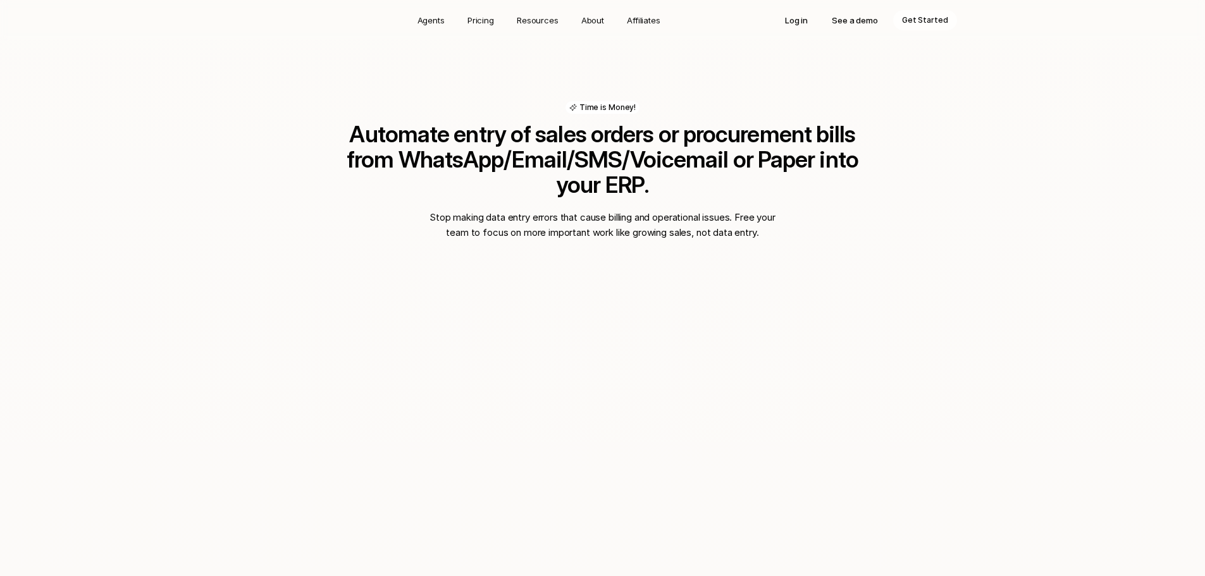
scroll to position [1420, 0]
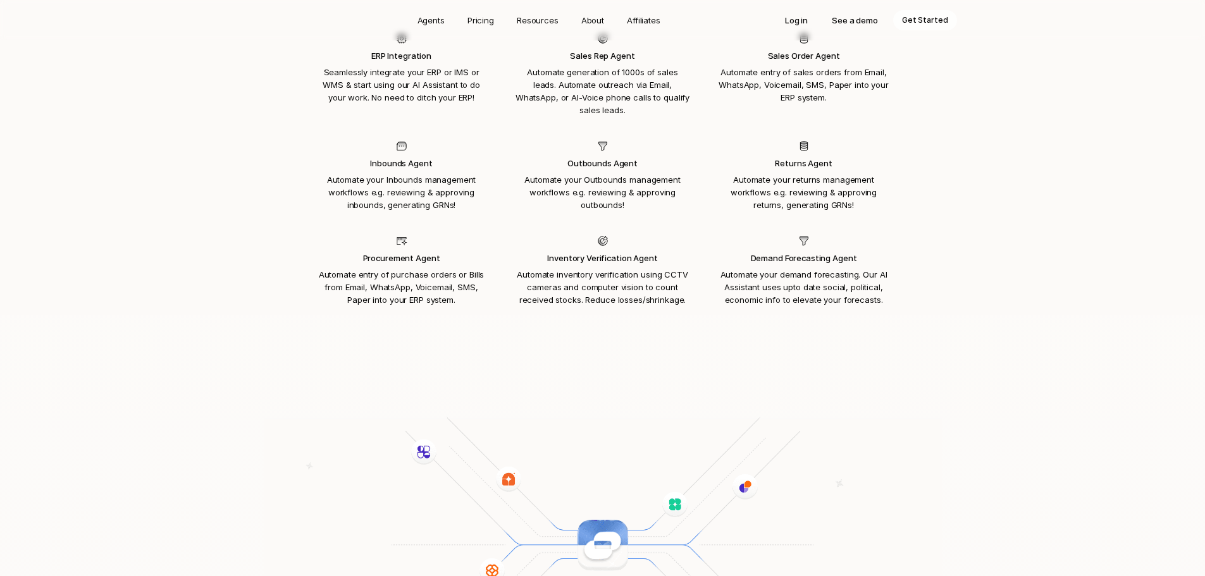
click at [389, 227] on div "Procurement Agent Automate entry of purchase orders or Bills from Email, WhatsA…" at bounding box center [401, 271] width 195 height 89
click at [398, 252] on p "Procurement Agent" at bounding box center [401, 258] width 175 height 13
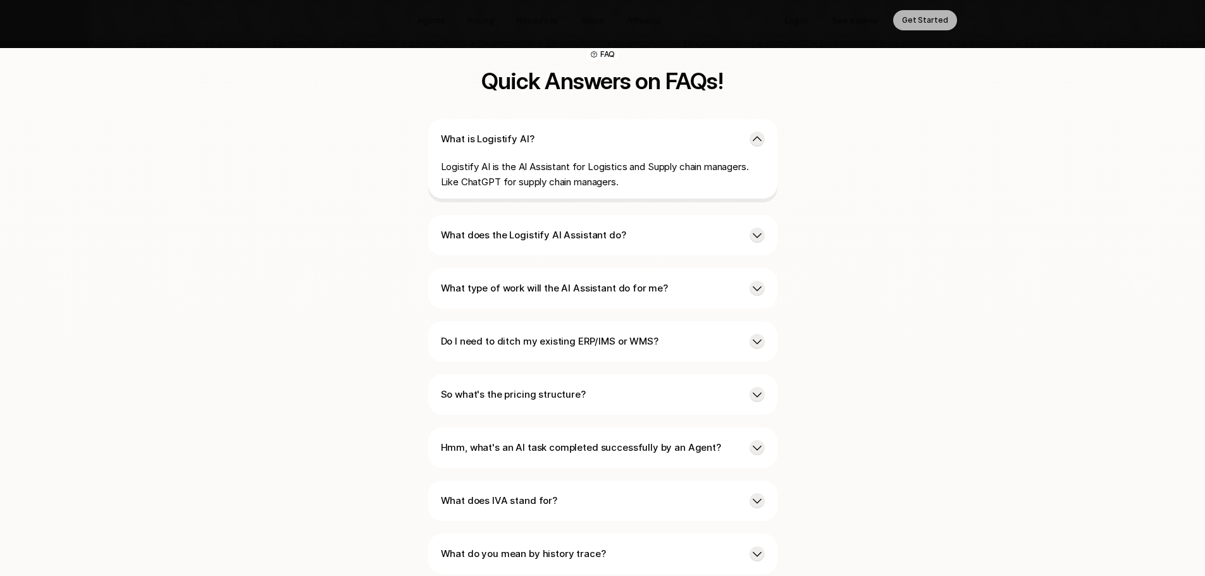
scroll to position [3002, 0]
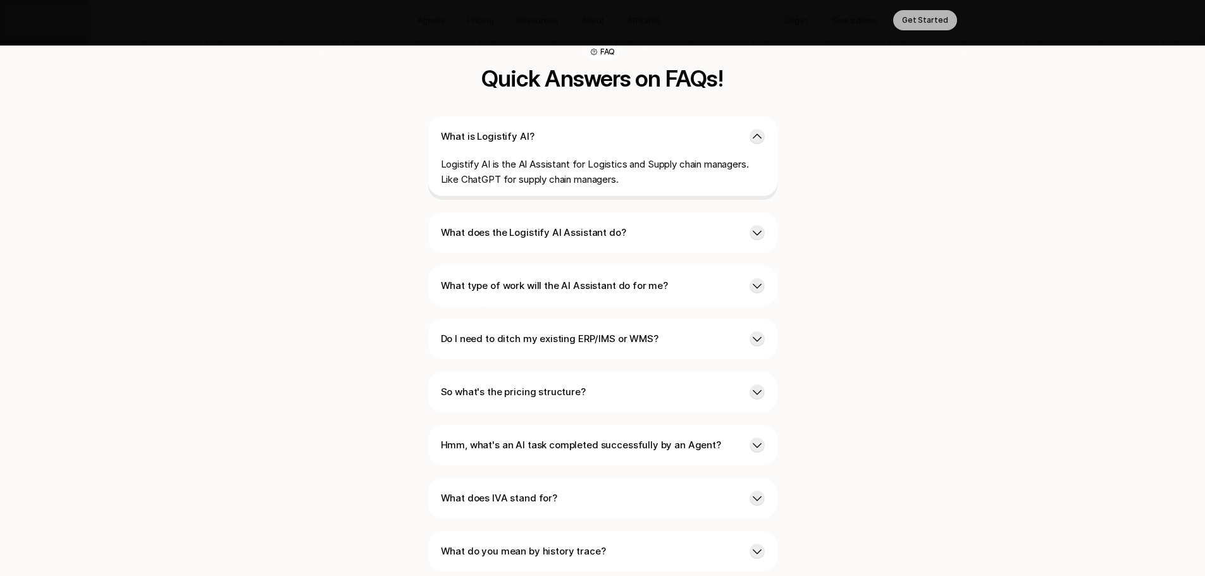
click at [656, 225] on p "What does the Logistify AI Assistant do?" at bounding box center [590, 232] width 299 height 15
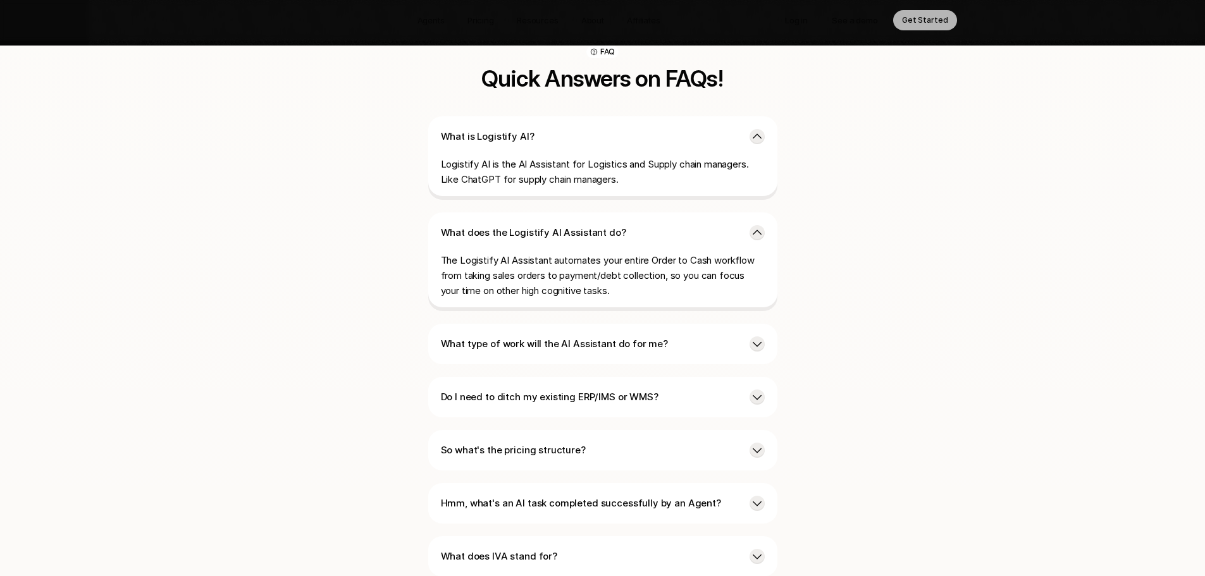
click at [610, 225] on p "What does the Logistify AI Assistant do?" at bounding box center [590, 232] width 299 height 15
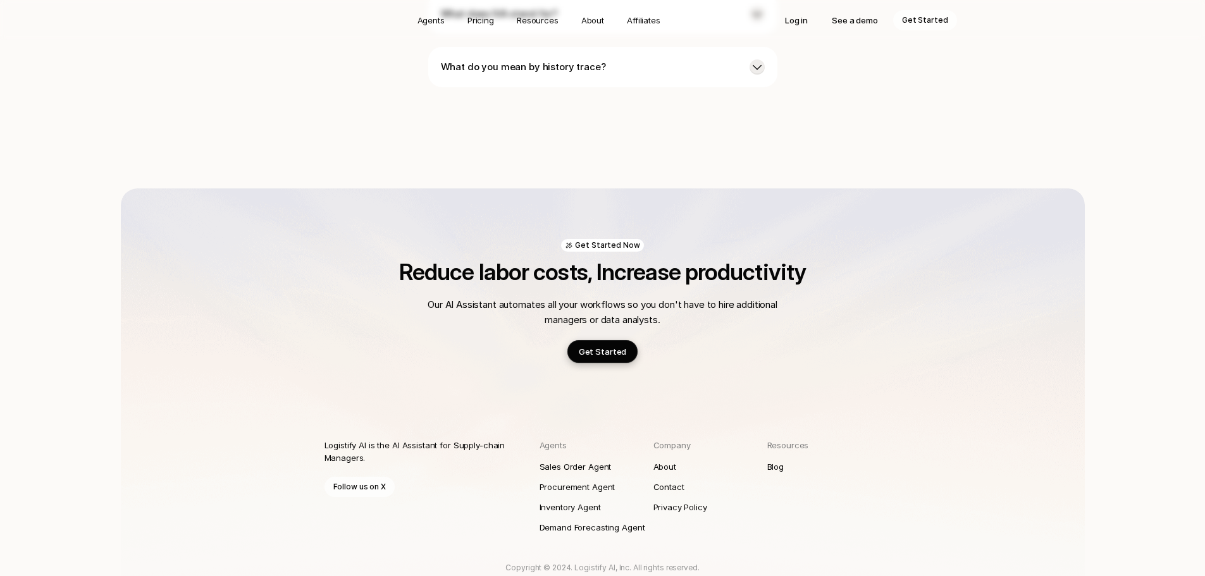
scroll to position [3521, 0]
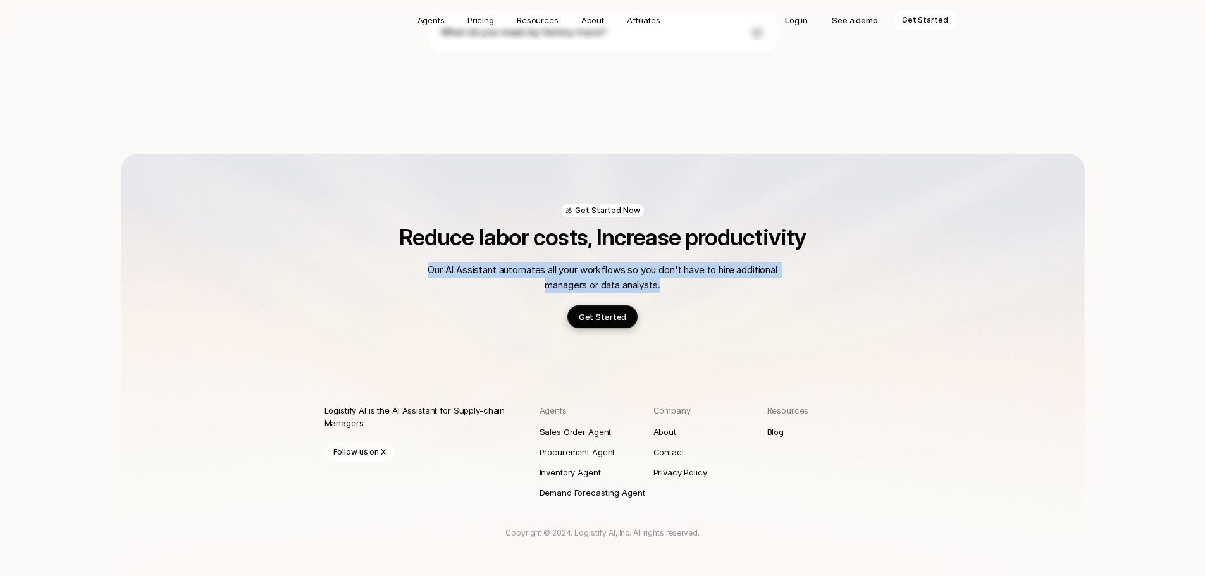
drag, startPoint x: 441, startPoint y: 225, endPoint x: 728, endPoint y: 244, distance: 287.3
click at [728, 263] on p "Our AI Assistant automates all your workflows so you don't have to hire additio…" at bounding box center [603, 278] width 354 height 30
drag, startPoint x: 606, startPoint y: 244, endPoint x: 482, endPoint y: 232, distance: 125.2
click at [482, 263] on p "Our AI Assistant automates all your workflows so you don't have to hire additio…" at bounding box center [603, 278] width 354 height 30
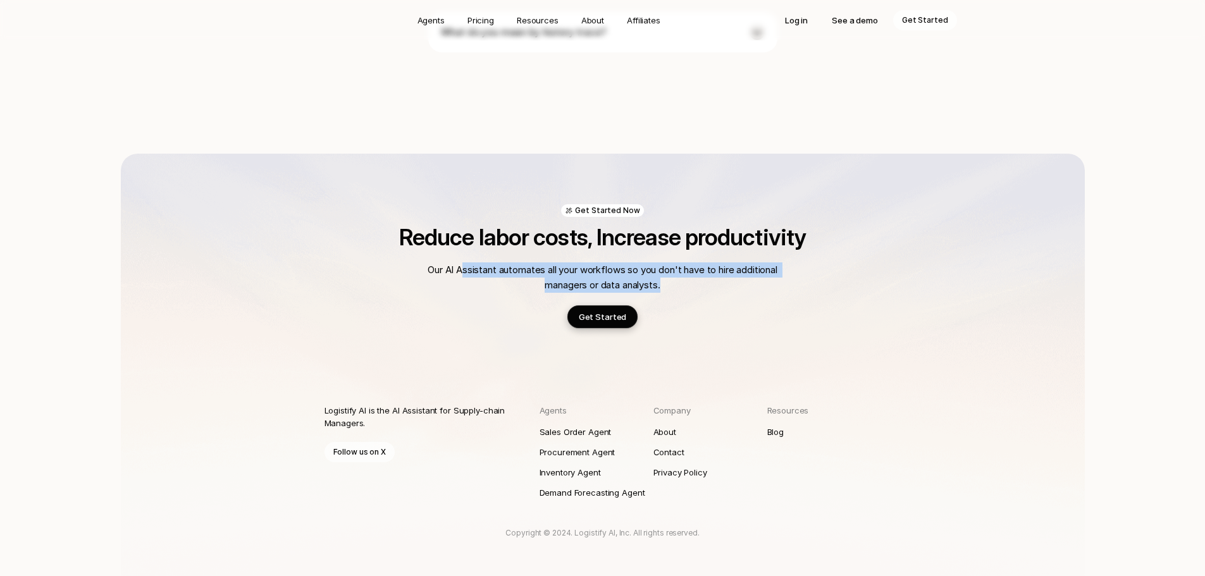
click at [480, 263] on p "Our AI Assistant automates all your workflows so you don't have to hire additio…" at bounding box center [603, 278] width 354 height 30
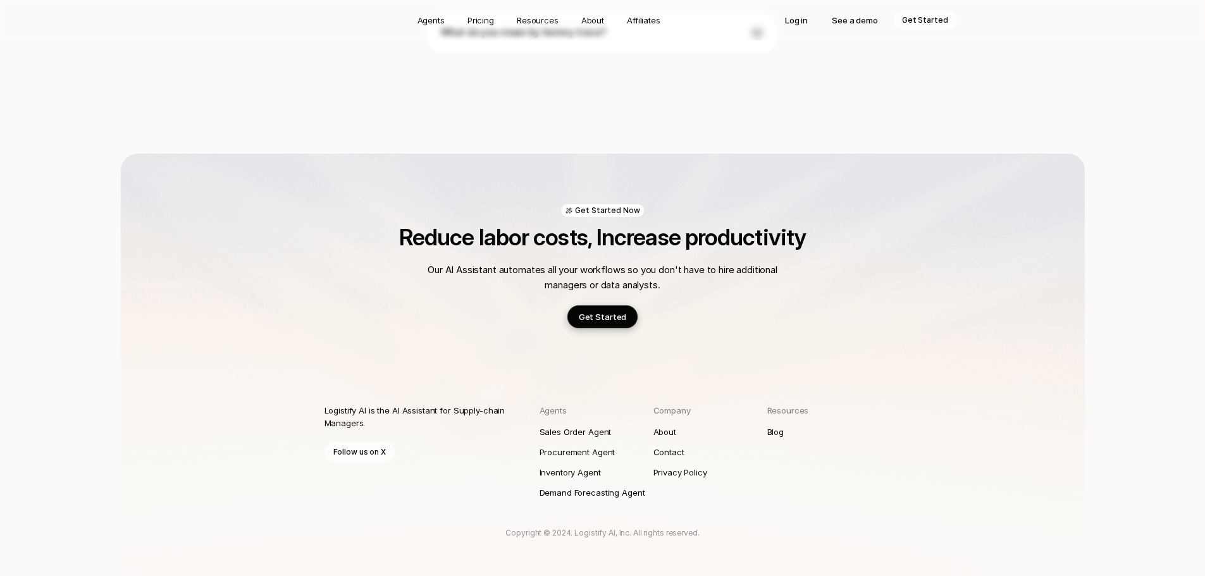
click at [849, 354] on div "Logistify AI is the AI Assistant for Supply-chain Managers. Follow us on X Agen…" at bounding box center [603, 428] width 557 height 149
click at [435, 24] on p "Agents" at bounding box center [431, 20] width 27 height 13
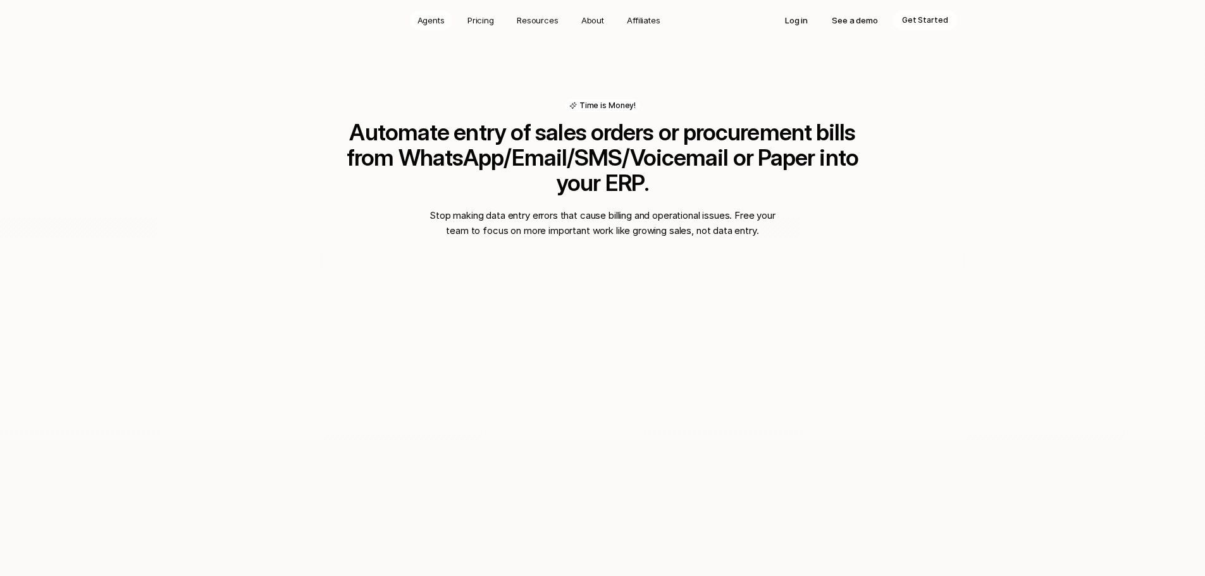
scroll to position [850, 0]
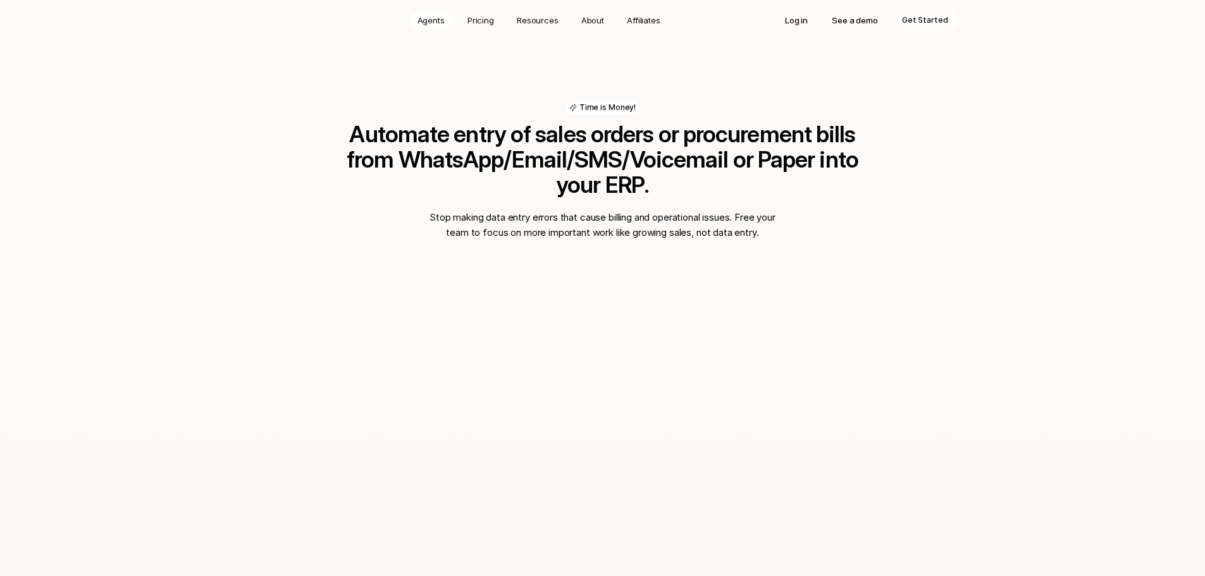
click at [435, 24] on p "Agents" at bounding box center [431, 20] width 27 height 13
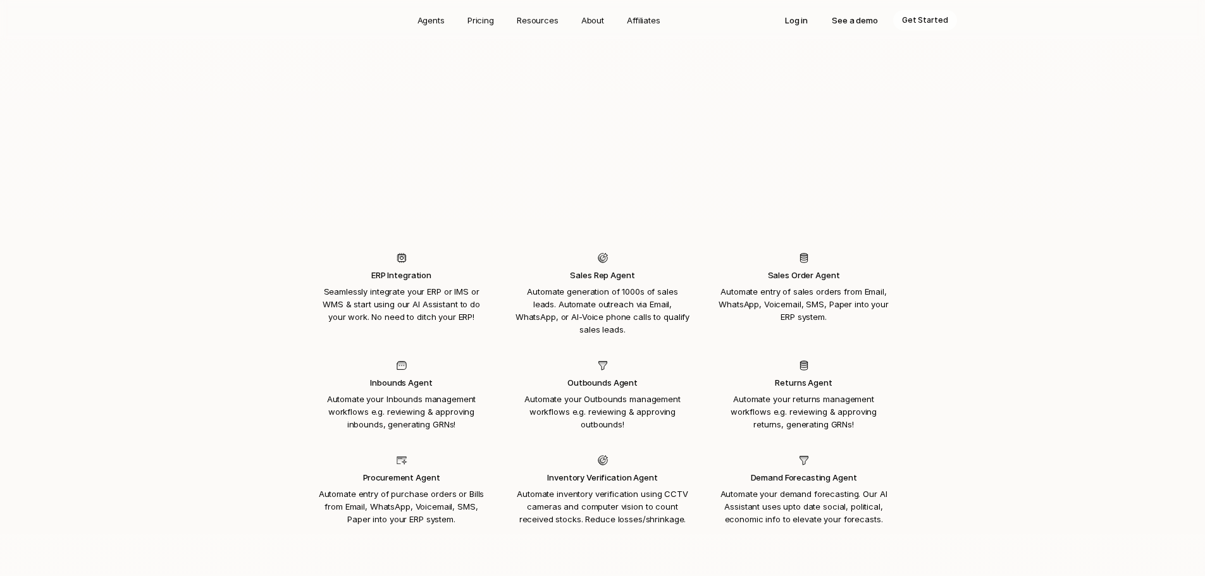
scroll to position [1230, 0]
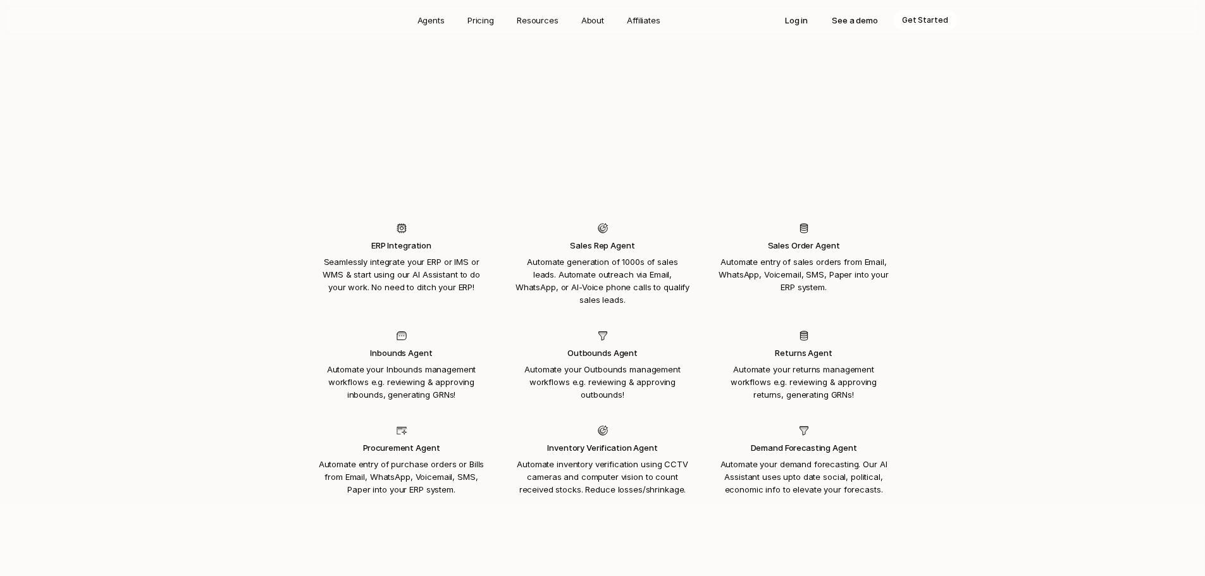
click at [409, 239] on p "ERP Integration" at bounding box center [401, 245] width 175 height 13
click at [384, 321] on div "Inbounds Agent Automate your Inbounds management workflows e.g. reviewing & app…" at bounding box center [401, 365] width 195 height 89
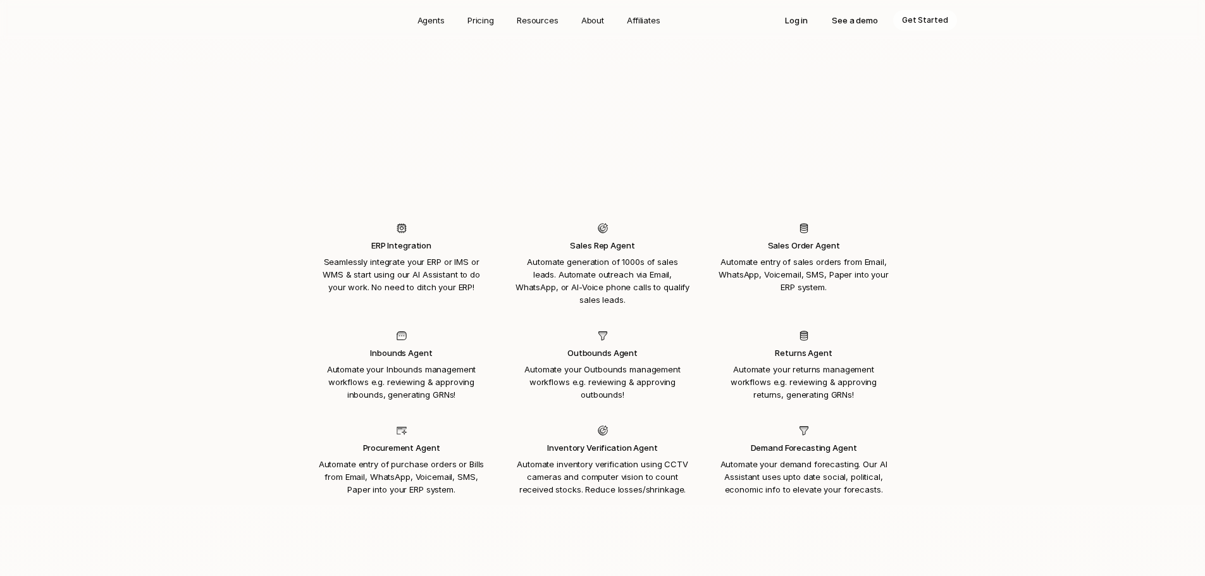
click at [621, 321] on div "Outbounds Agent Automate your Outbounds management workflows e.g. reviewing & a…" at bounding box center [603, 365] width 195 height 89
drag, startPoint x: 368, startPoint y: 406, endPoint x: 452, endPoint y: 408, distance: 83.6
click at [452, 442] on p "Procurement Agent" at bounding box center [401, 448] width 175 height 13
drag, startPoint x: 358, startPoint y: 404, endPoint x: 440, endPoint y: 403, distance: 82.9
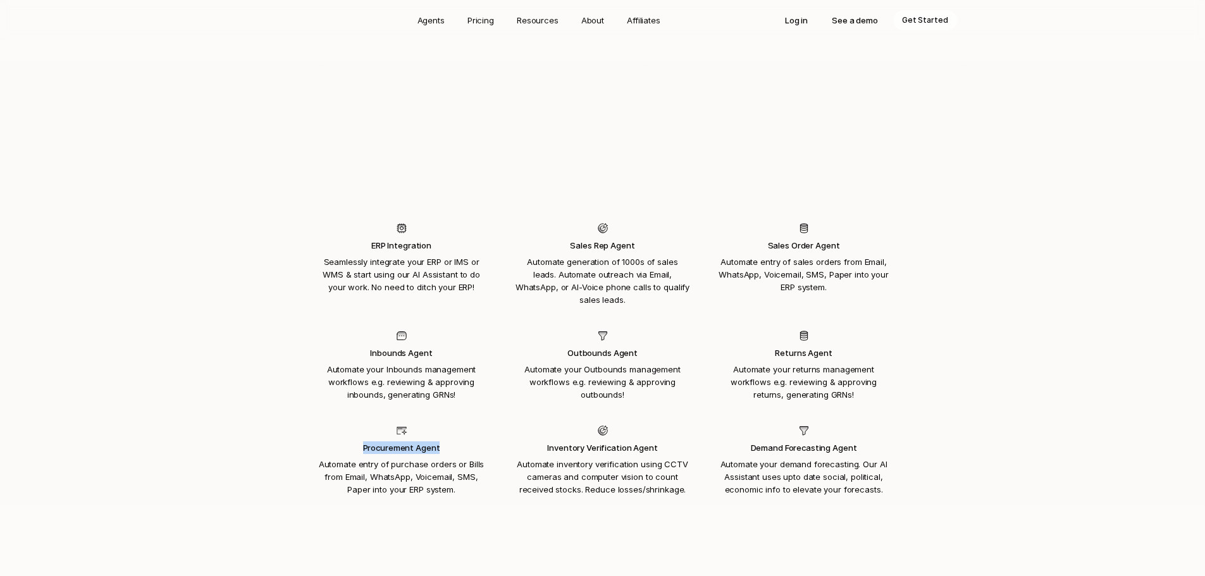
click at [440, 416] on div "Procurement Agent Automate entry of purchase orders or Bills from Email, WhatsA…" at bounding box center [401, 460] width 195 height 89
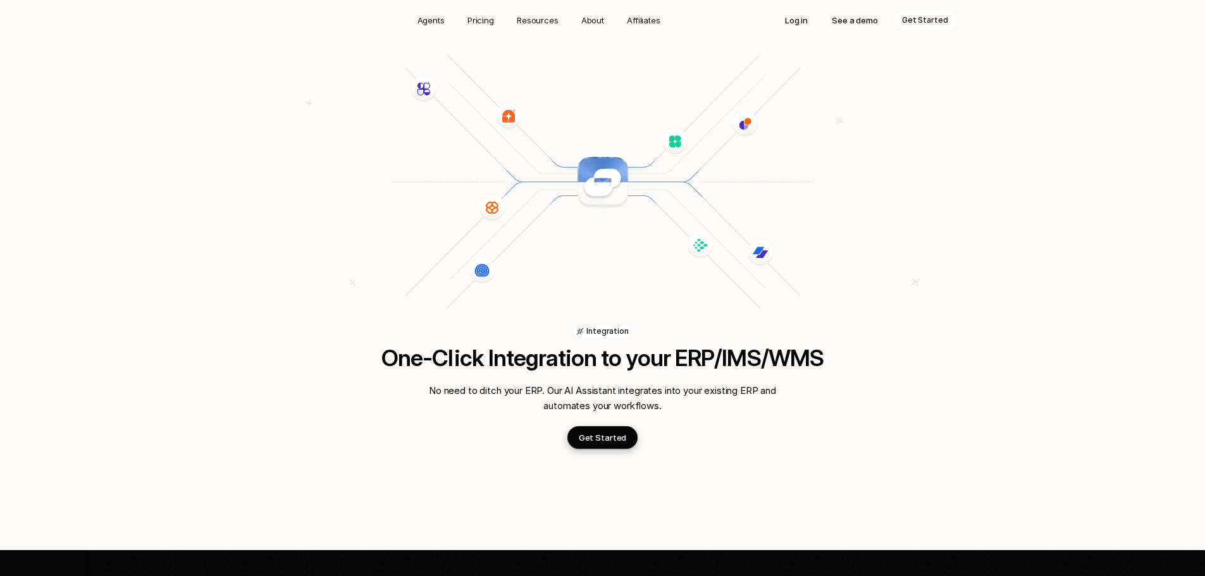
scroll to position [1800, 0]
